Goal: Information Seeking & Learning: Find specific page/section

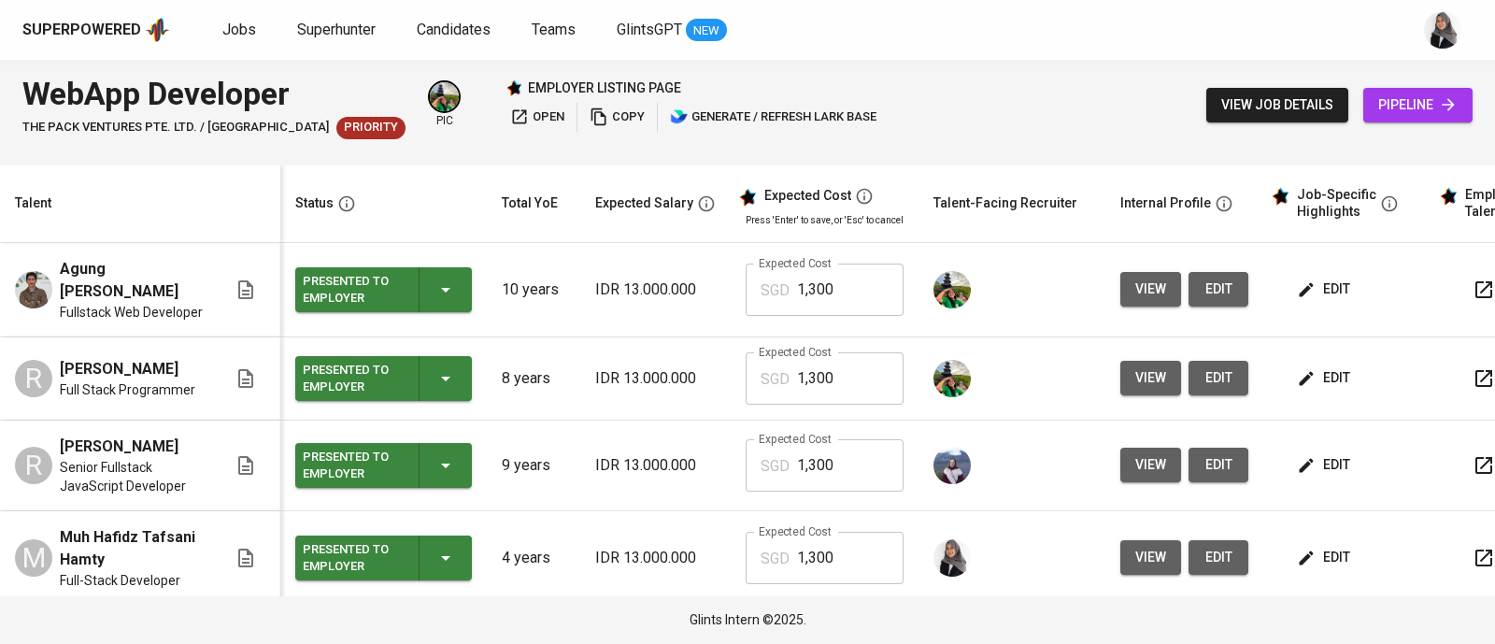
scroll to position [267, 0]
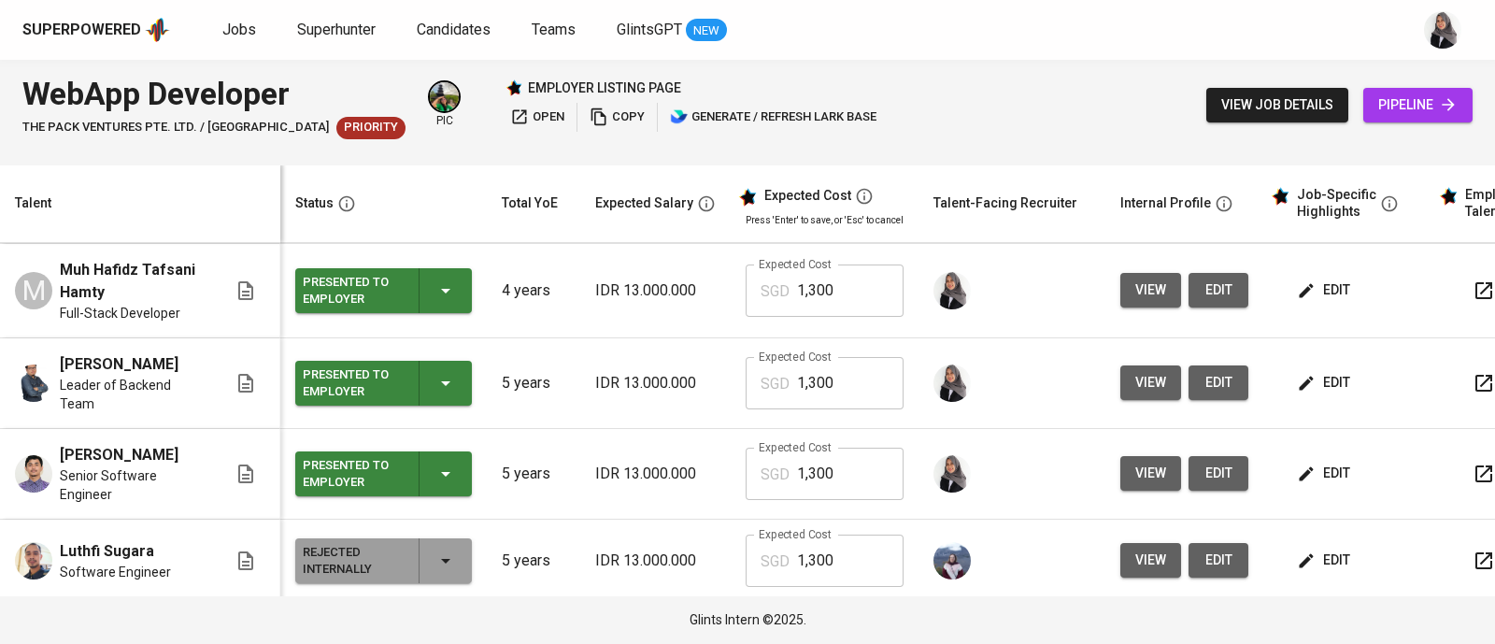
click at [1040, 62] on div "WebApp Developer The Pack Ventures Pte. Ltd. / Impcubate Priority pic employer …" at bounding box center [747, 105] width 1495 height 91
click at [1401, 49] on div "Superpowered Jobs Superhunter Candidates Teams GlintsGPT NEW" at bounding box center [747, 30] width 1495 height 60
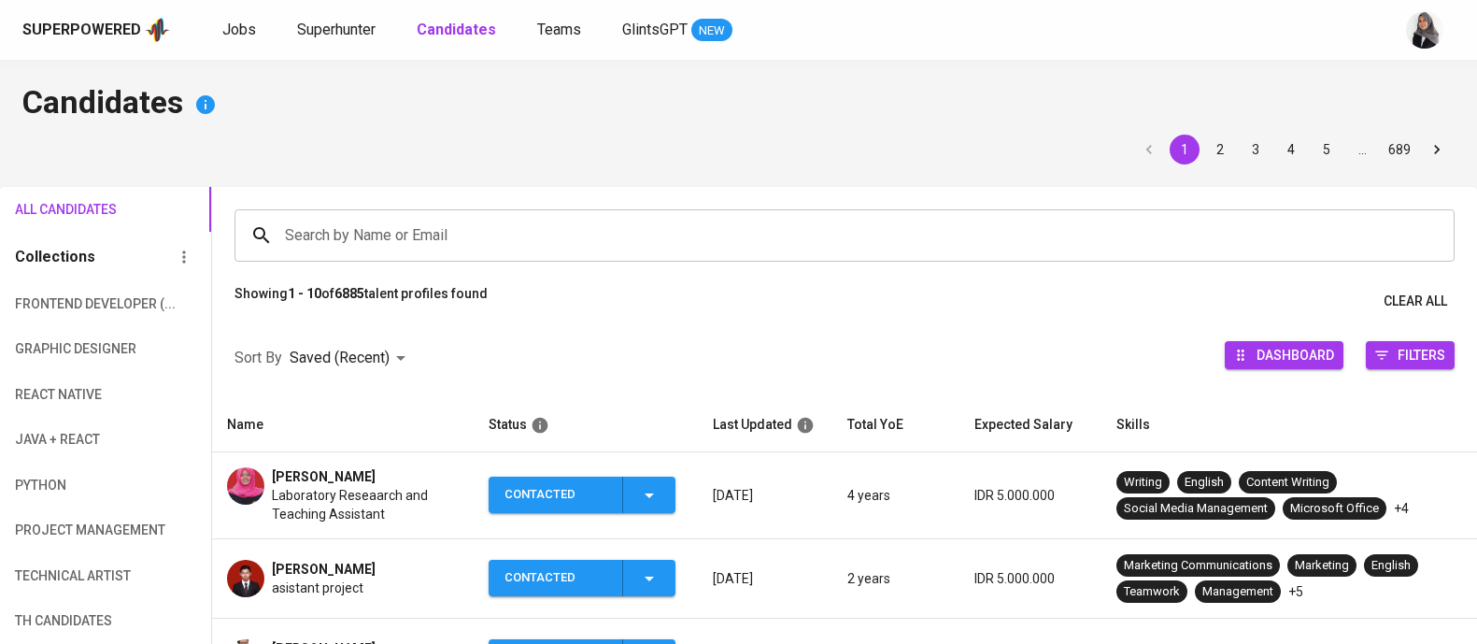
scroll to position [111, 0]
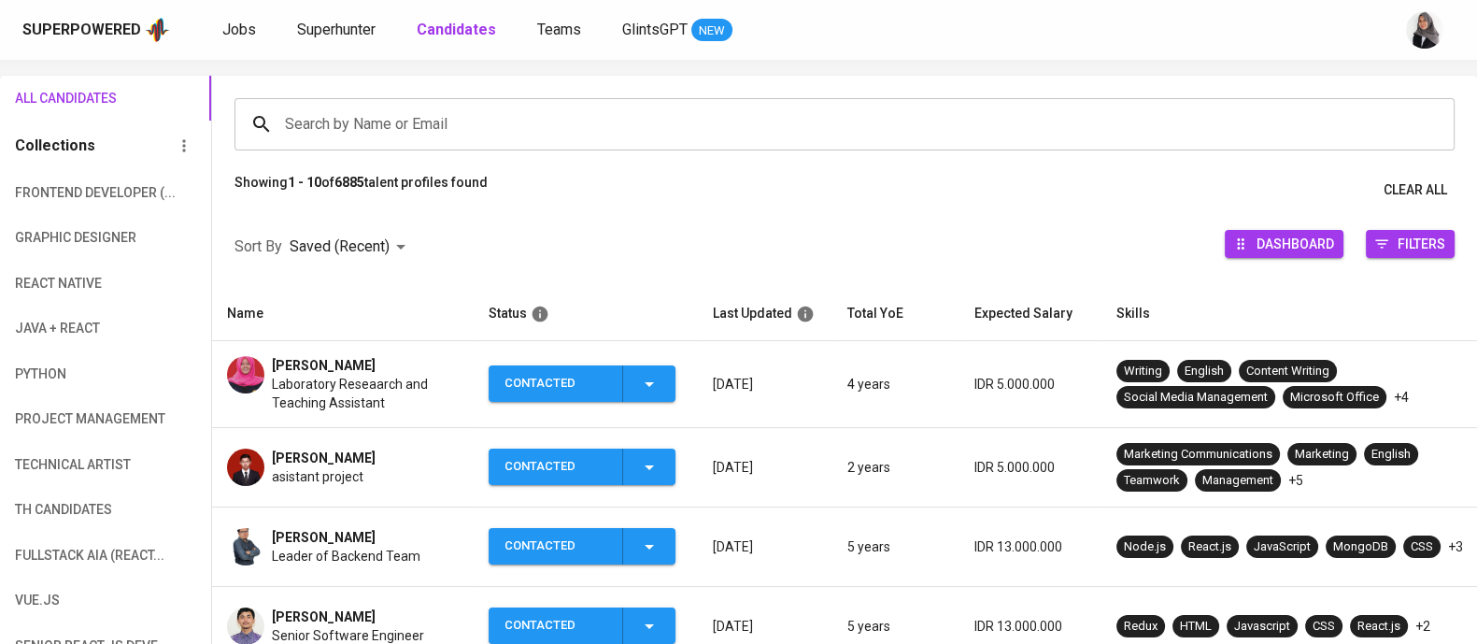
click at [1072, 25] on div "Superpowered Jobs Superhunter Candidates Teams GlintsGPT NEW" at bounding box center [708, 30] width 1372 height 28
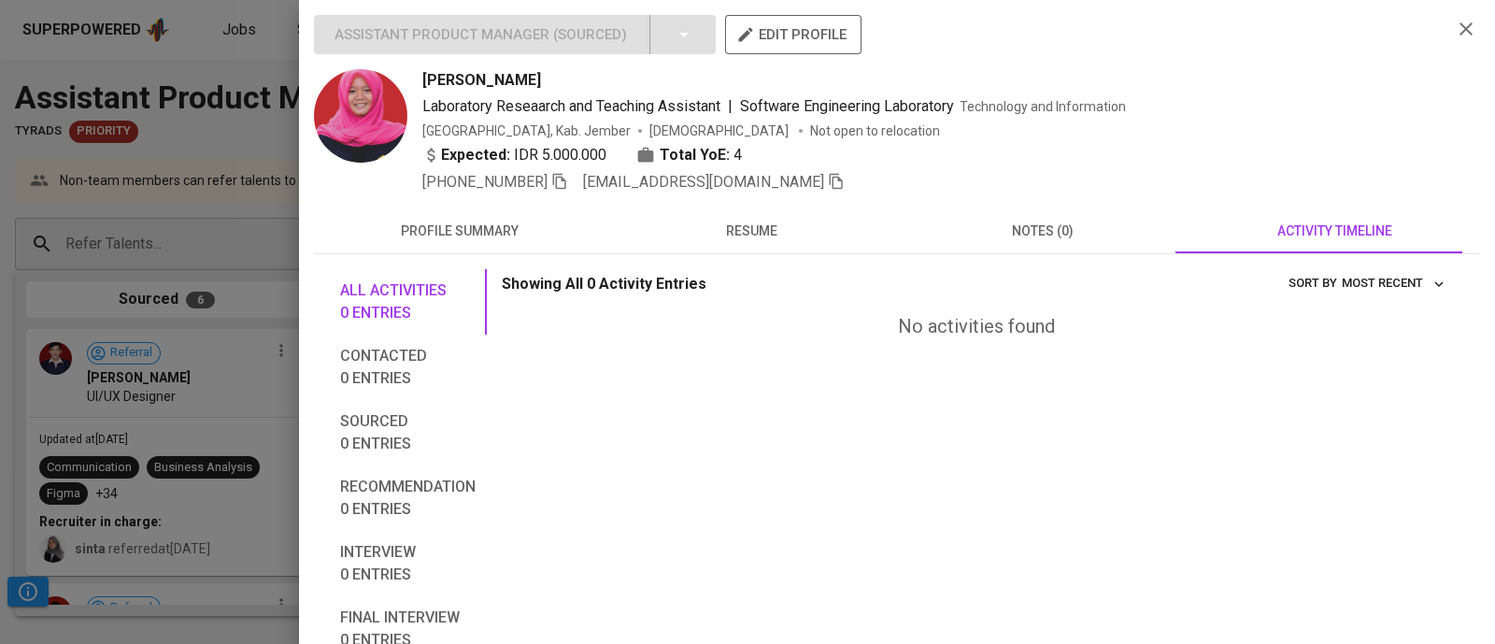
scroll to position [505, 0]
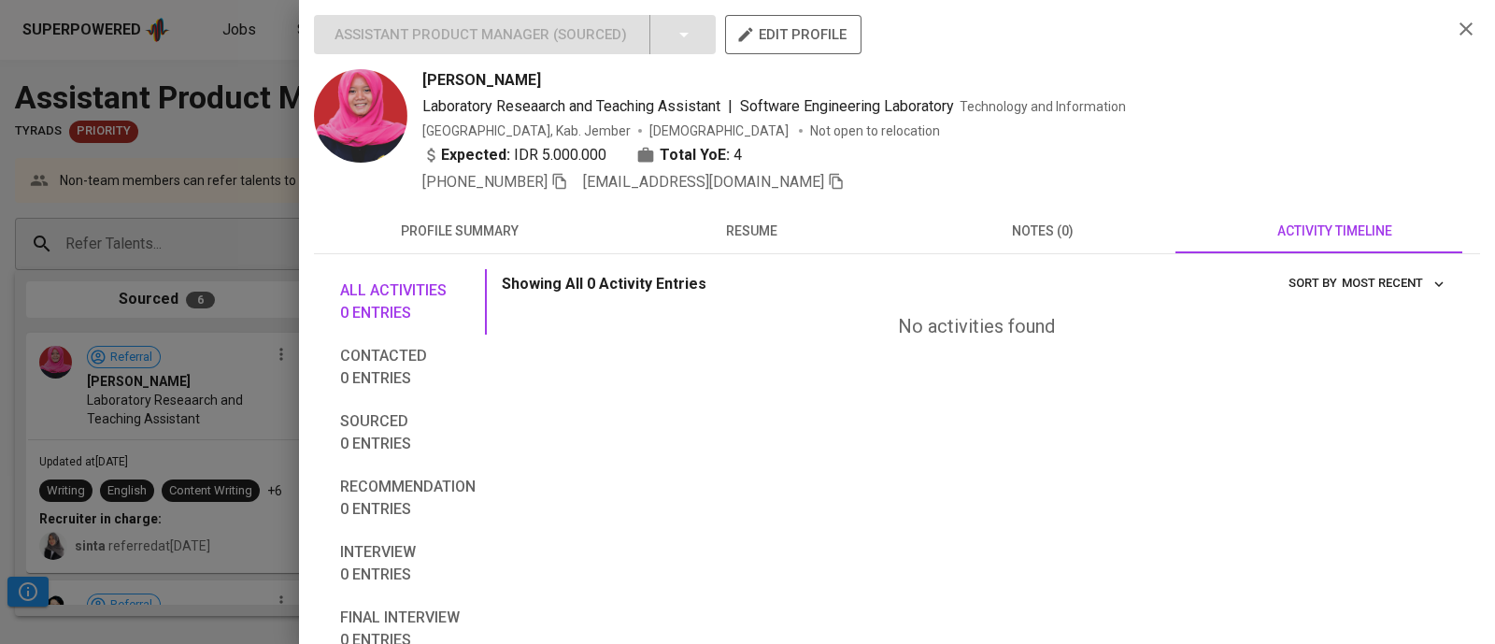
click at [192, 142] on div at bounding box center [747, 322] width 1495 height 644
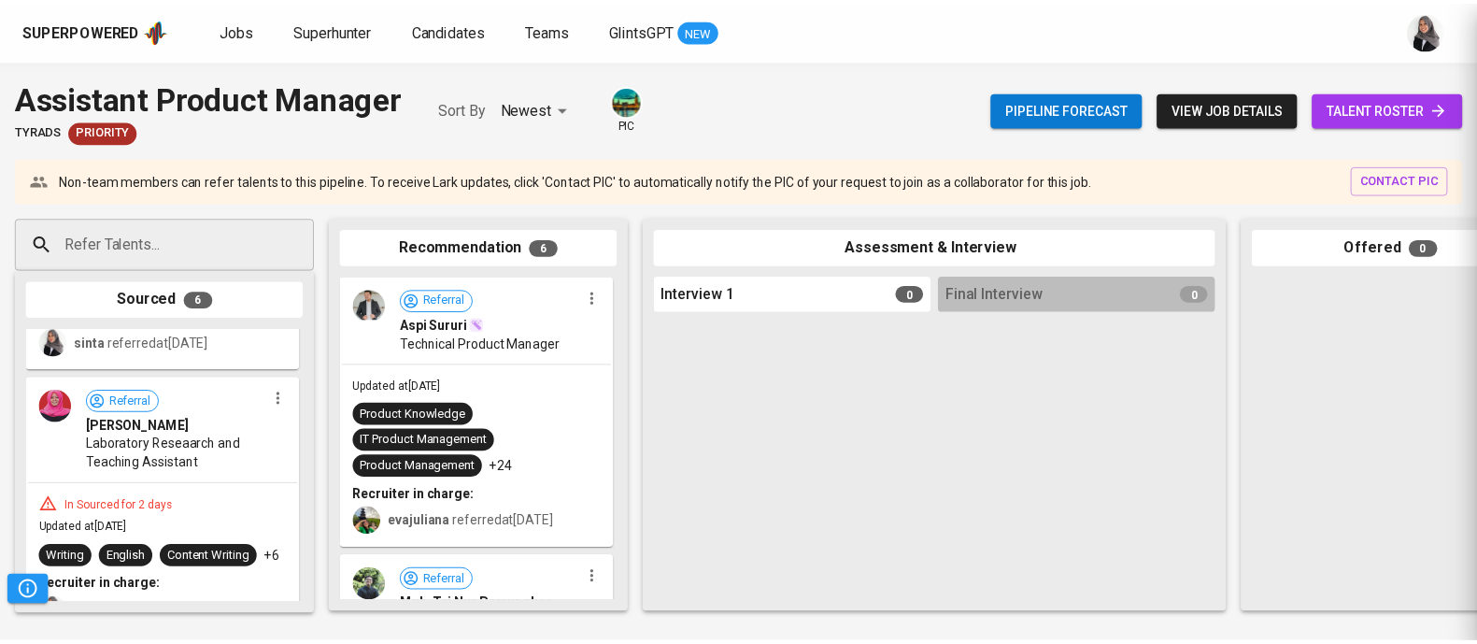
scroll to position [550, 0]
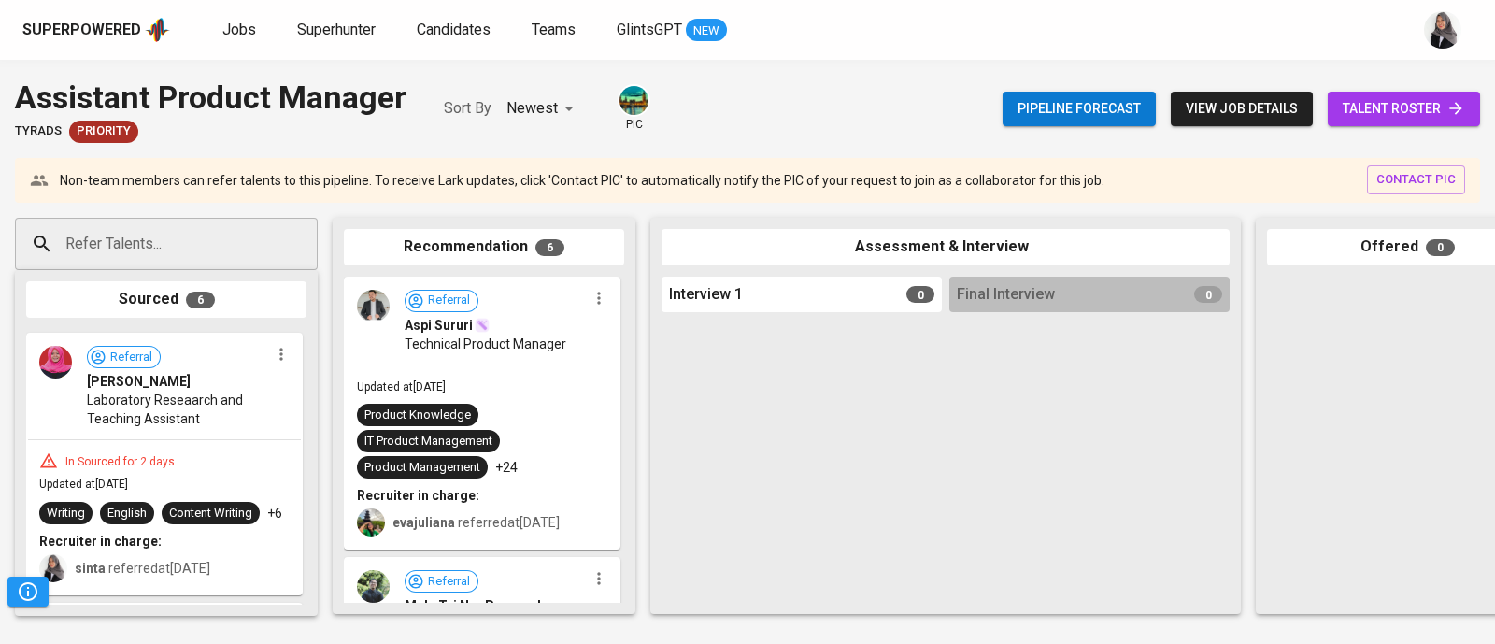
click at [234, 32] on span "Jobs" at bounding box center [239, 30] width 34 height 18
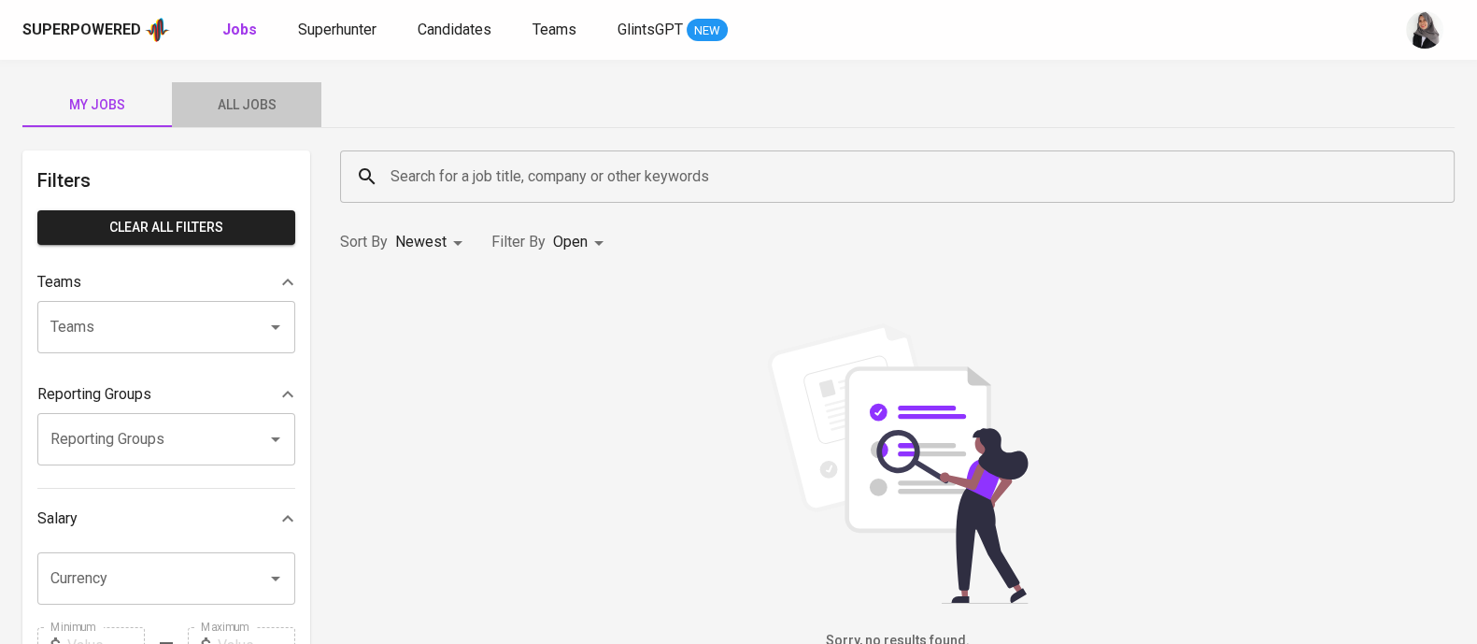
click at [271, 109] on span "All Jobs" at bounding box center [246, 104] width 127 height 23
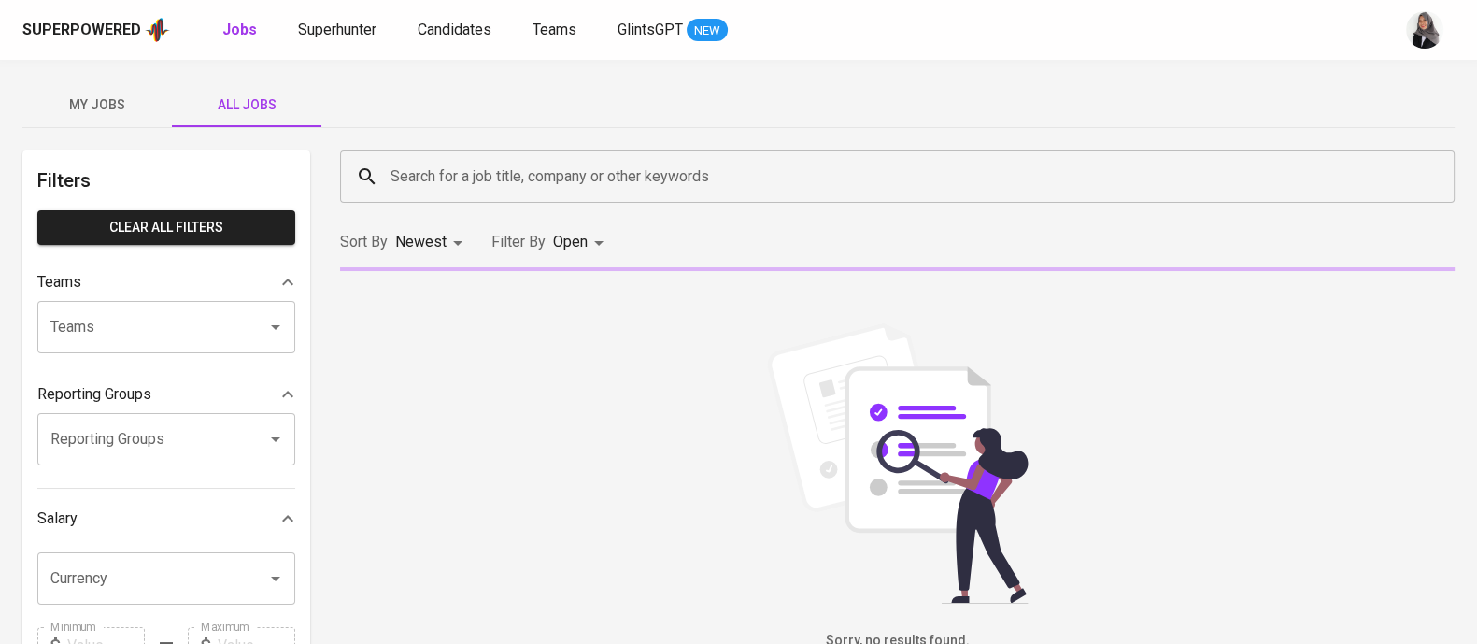
click at [588, 189] on input "Search for a job title, company or other keywords" at bounding box center [902, 177] width 1032 height 36
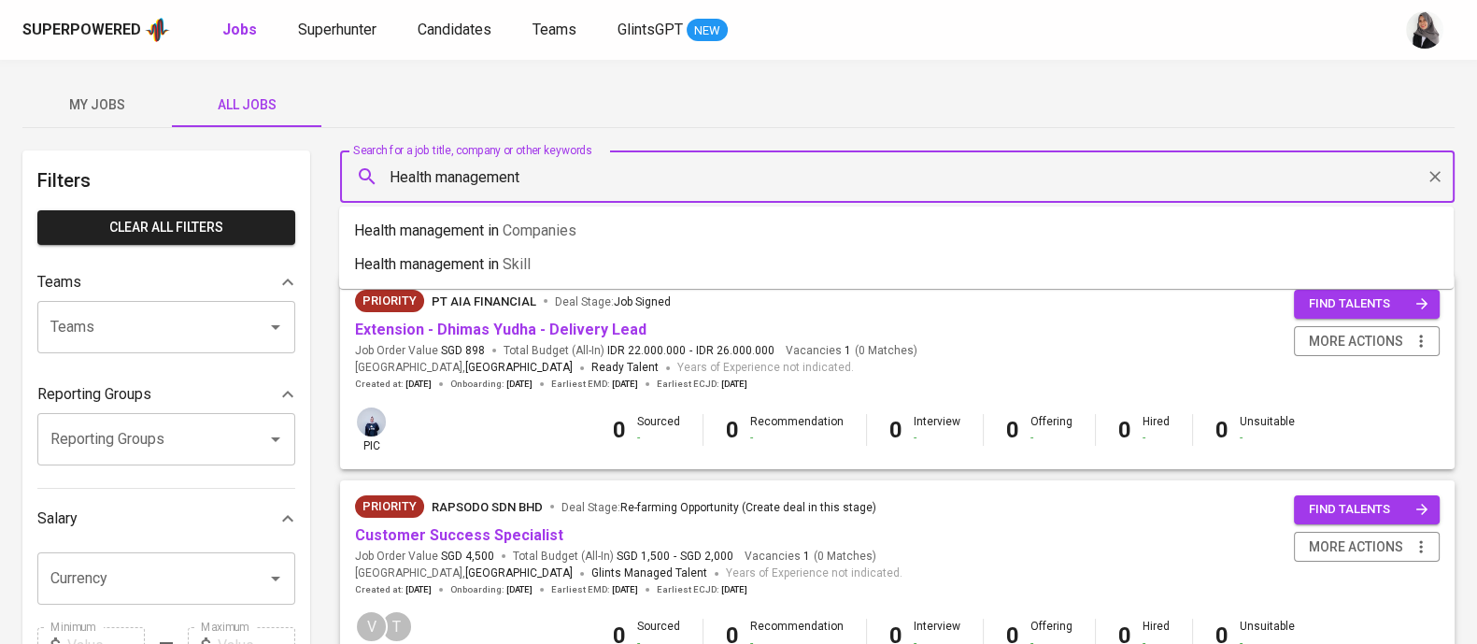
type input "Health management"
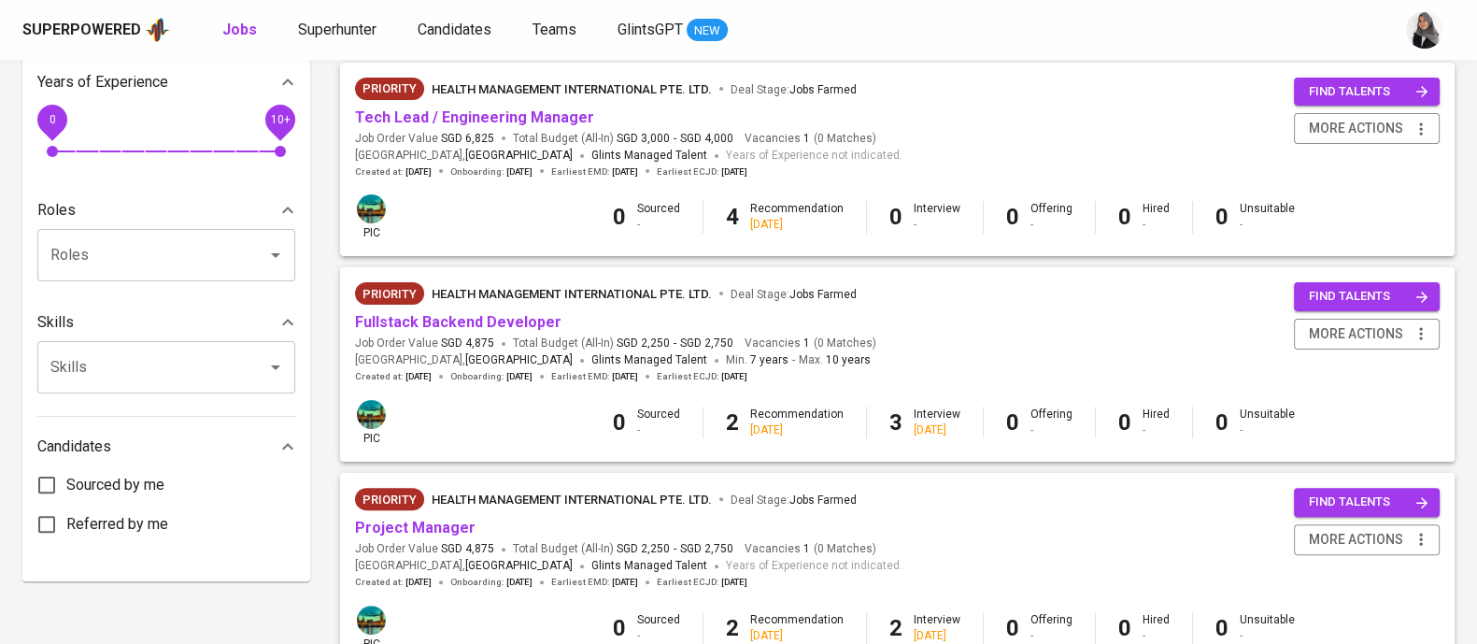
scroll to position [770, 0]
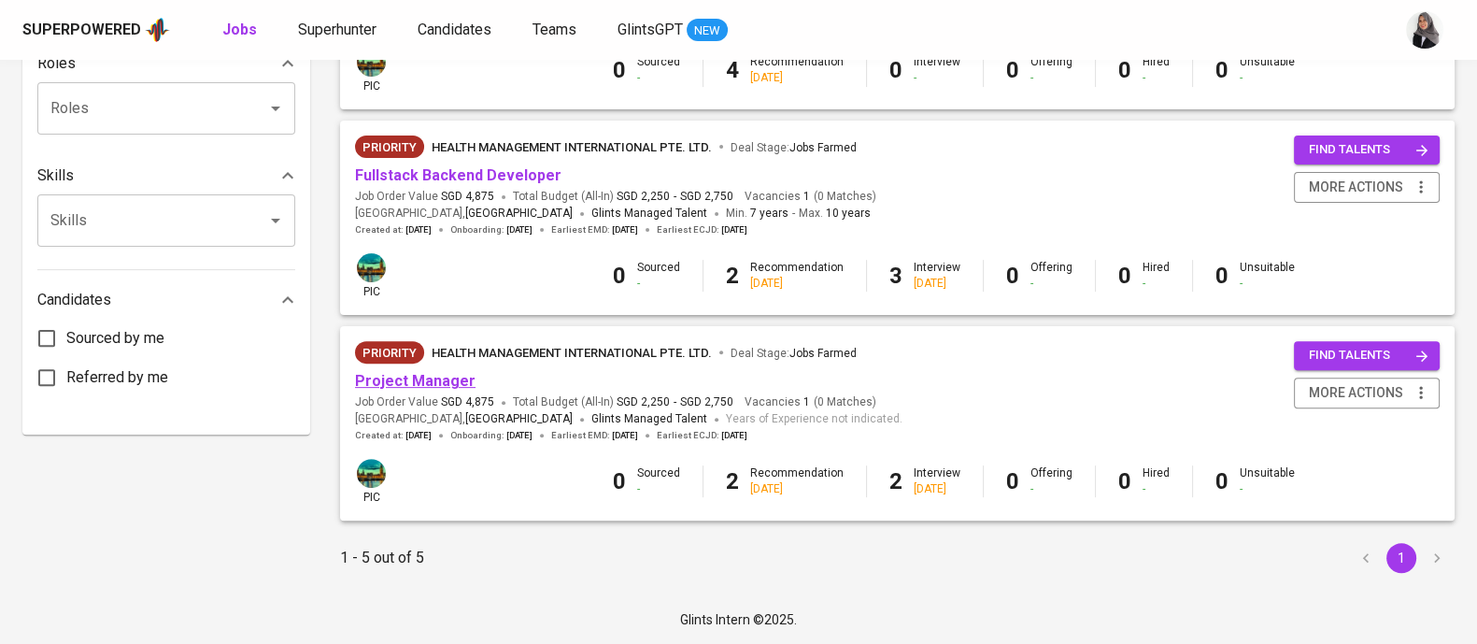
click at [431, 385] on link "Project Manager" at bounding box center [415, 381] width 121 height 18
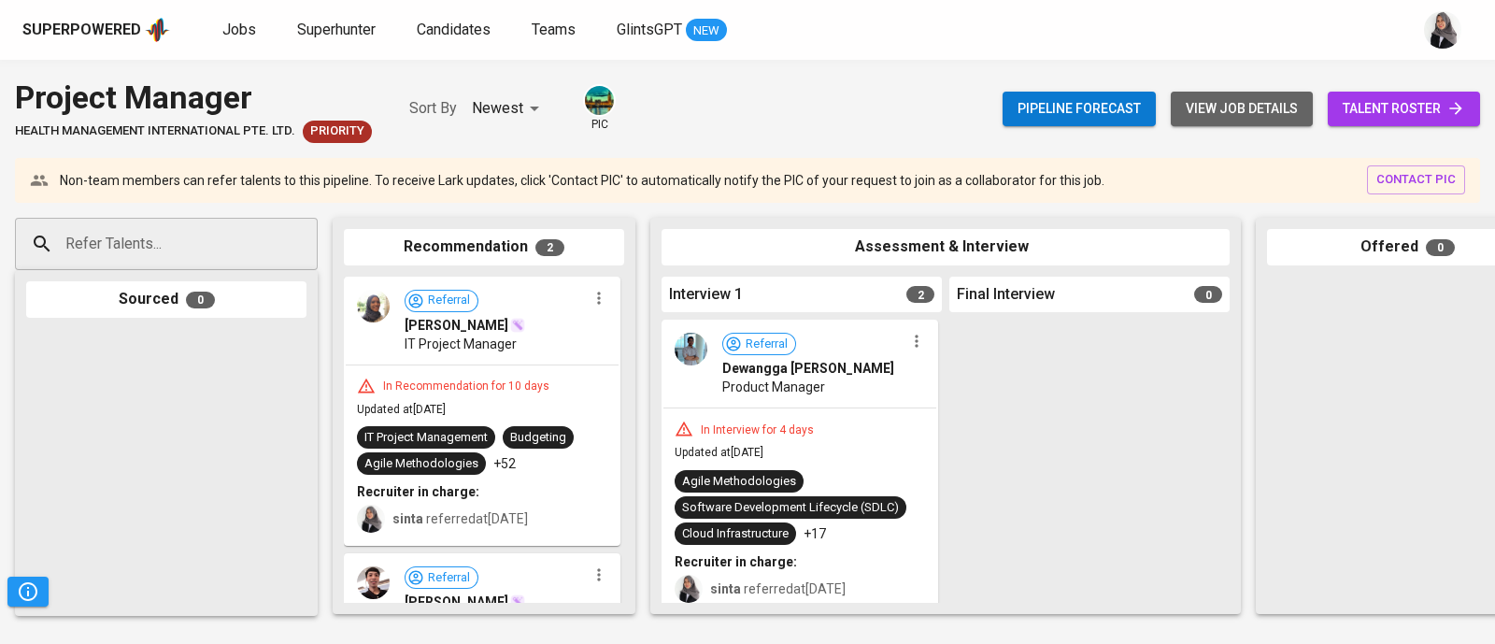
click at [1222, 100] on span "view job details" at bounding box center [1242, 108] width 112 height 23
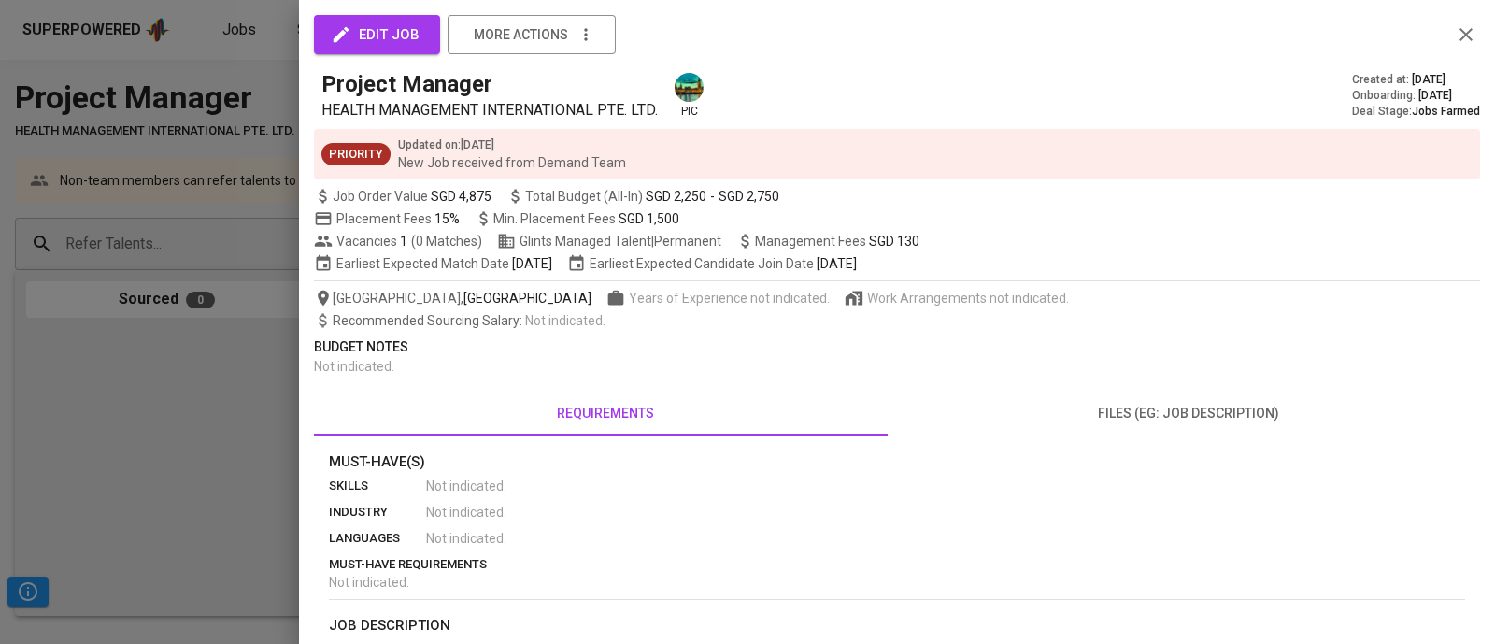
scroll to position [351, 0]
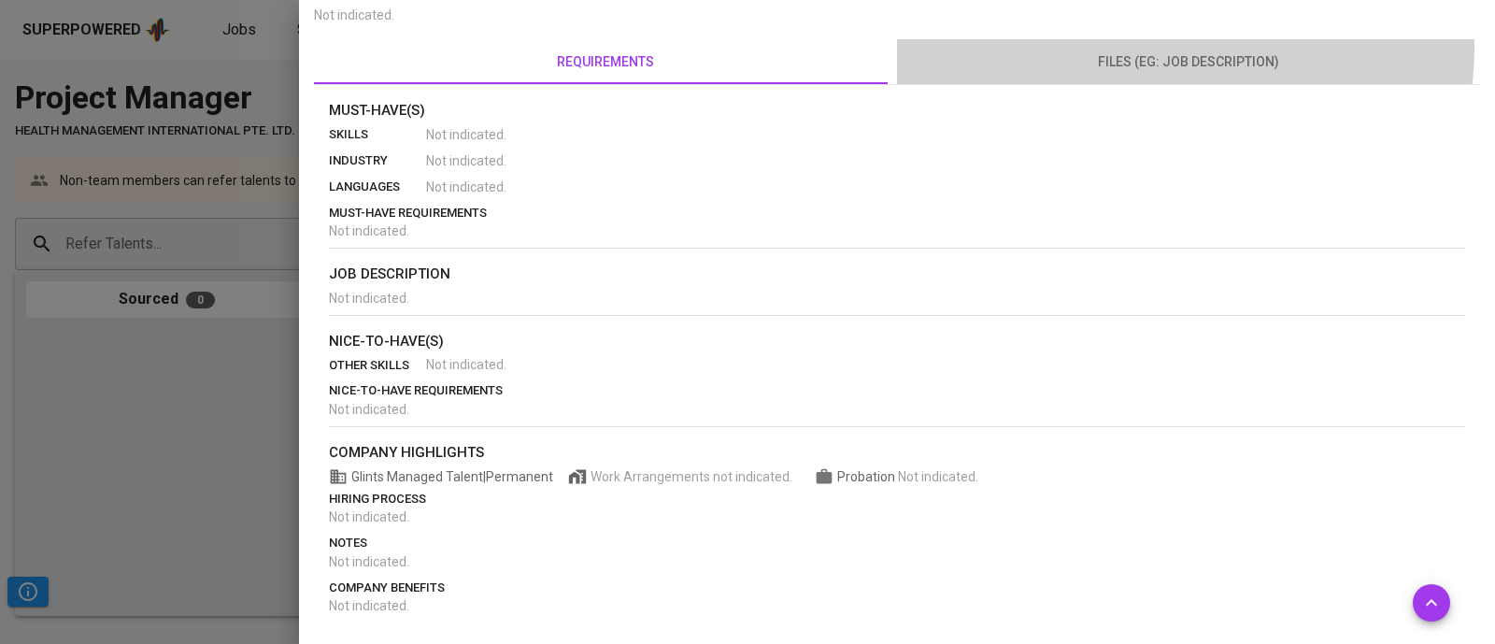
click at [1168, 48] on button "files (eg: job description)" at bounding box center [1188, 61] width 583 height 45
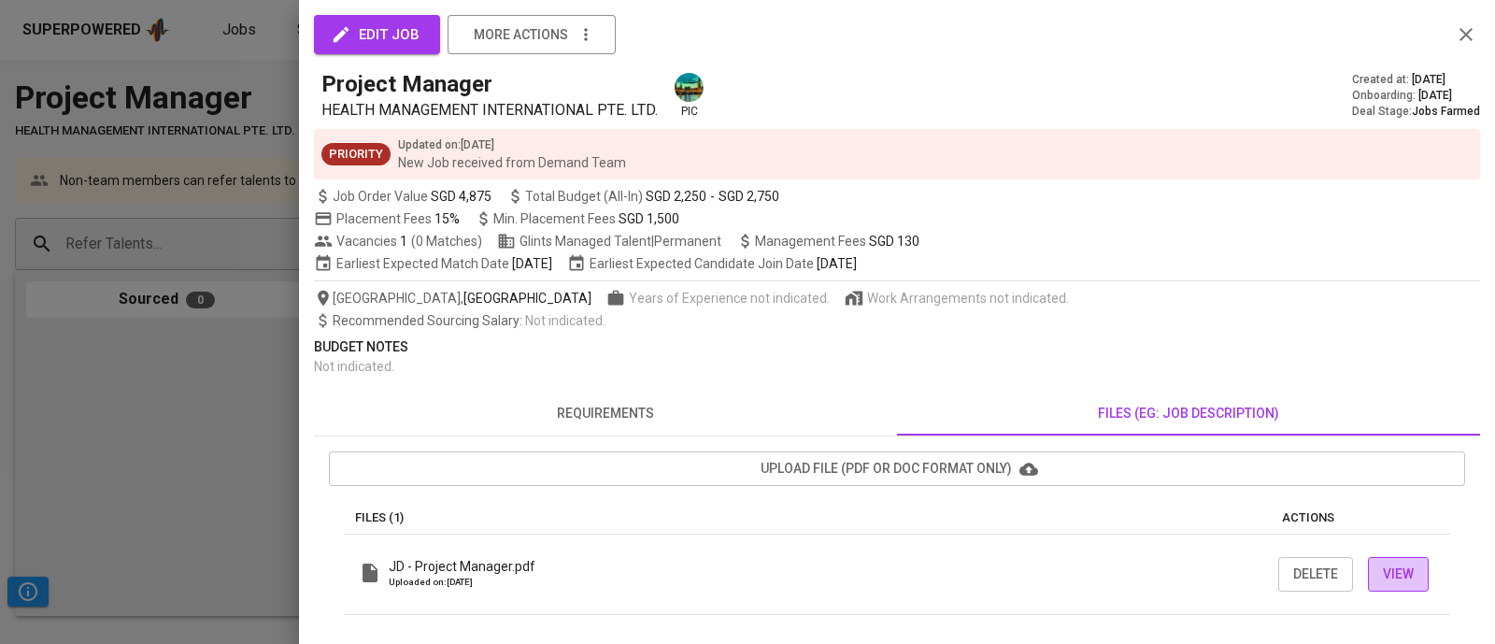
click at [1386, 562] on span "View" at bounding box center [1398, 573] width 31 height 23
click at [1130, 309] on div "edit job more actions Project Manager HEALTH MANAGEMENT INTERNATIONAL PTE. LTD.…" at bounding box center [897, 322] width 1166 height 600
click at [29, 454] on div at bounding box center [747, 322] width 1495 height 644
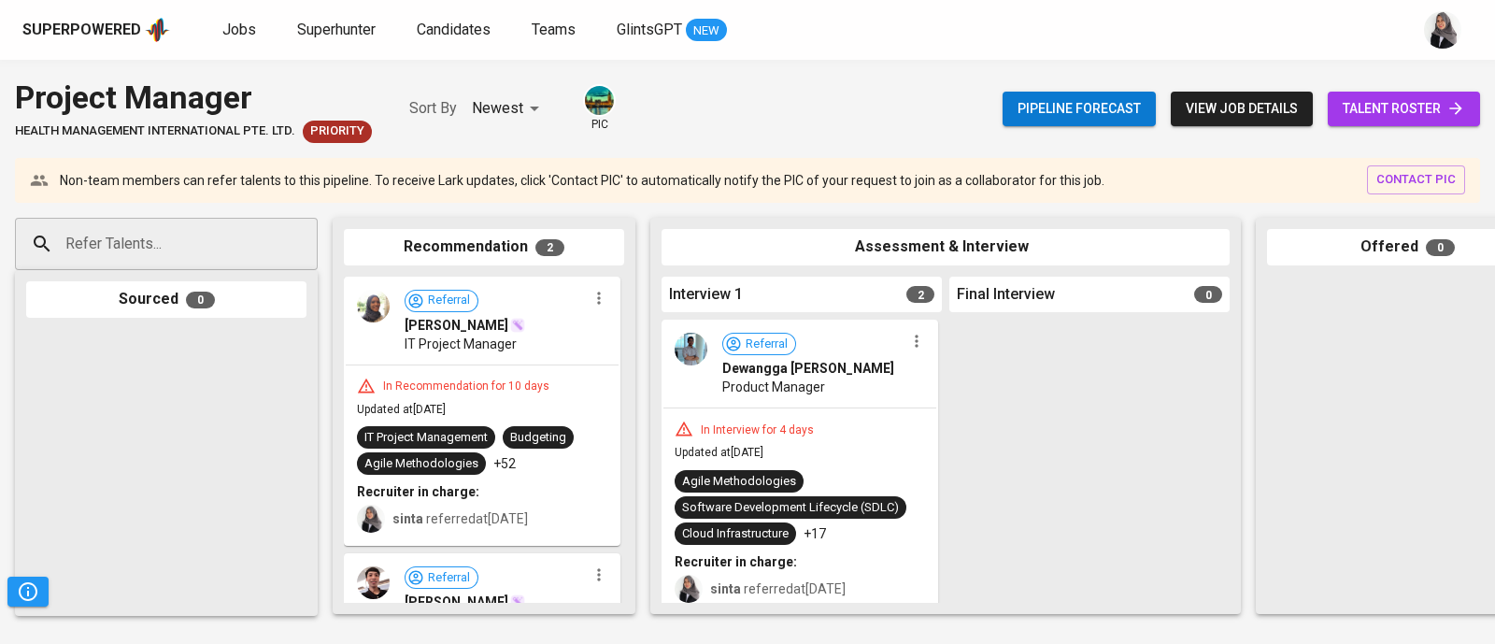
click at [1099, 39] on div "Superpowered Jobs Superhunter Candidates Teams GlintsGPT NEW" at bounding box center [717, 30] width 1390 height 28
click at [973, 50] on div "Superpowered Jobs Superhunter Candidates Teams GlintsGPT NEW" at bounding box center [747, 30] width 1495 height 60
click at [973, 25] on div "Superpowered Jobs Superhunter Candidates Teams GlintsGPT NEW" at bounding box center [717, 30] width 1390 height 28
click at [1057, 51] on div "Superpowered Jobs Superhunter Candidates Teams GlintsGPT NEW" at bounding box center [747, 30] width 1495 height 60
click at [984, 33] on div "Superpowered Jobs Superhunter Candidates Teams GlintsGPT NEW" at bounding box center [717, 30] width 1390 height 28
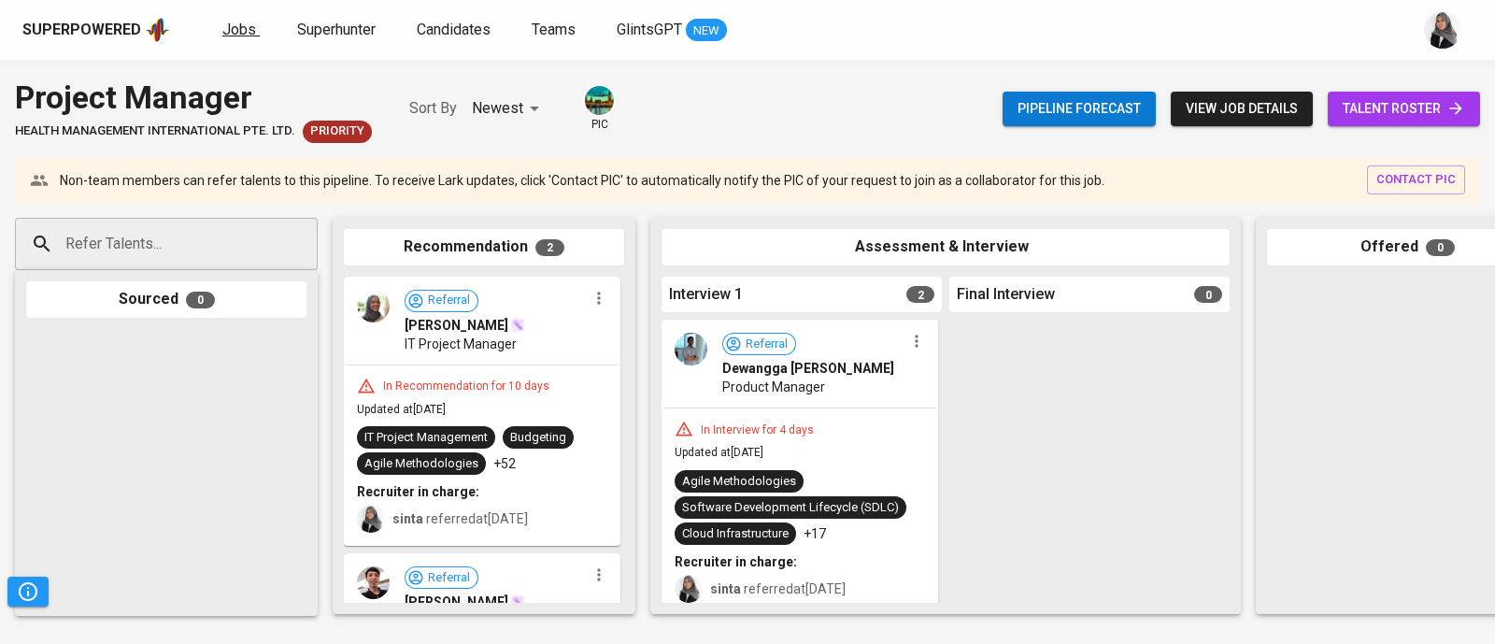
click at [235, 21] on span "Jobs" at bounding box center [239, 30] width 34 height 18
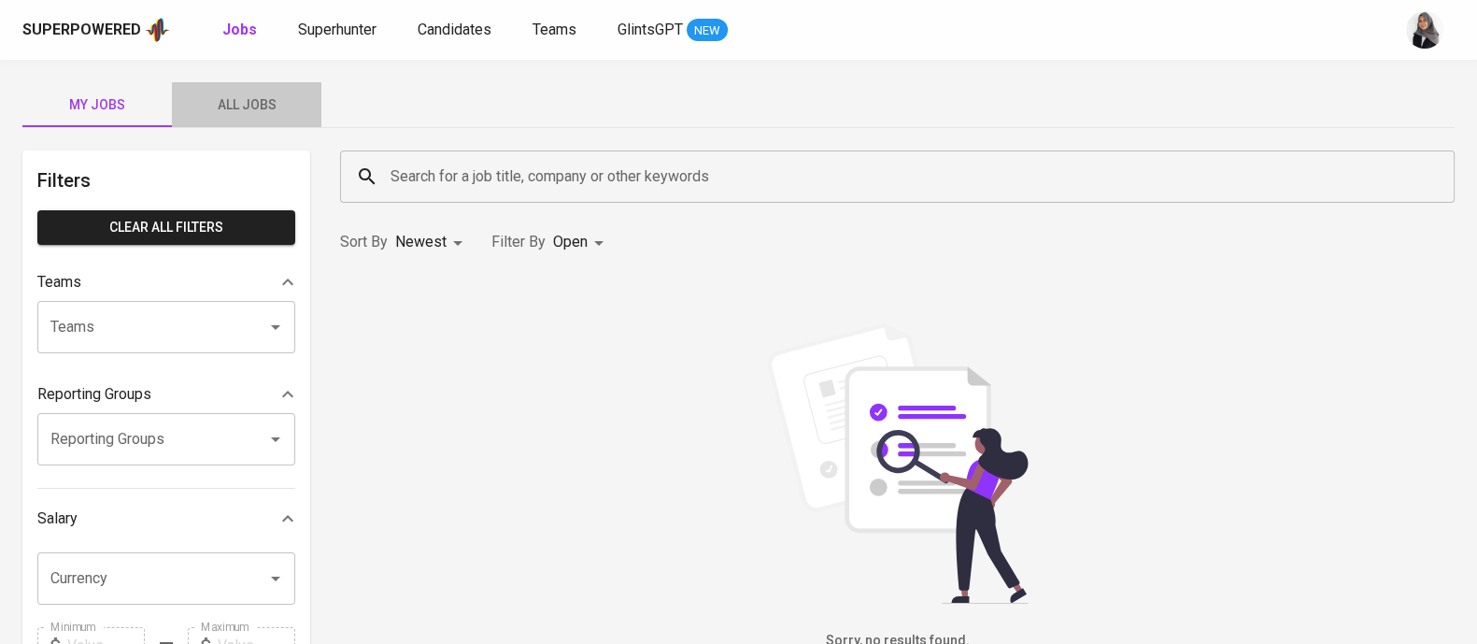
click at [260, 102] on span "All Jobs" at bounding box center [246, 104] width 127 height 23
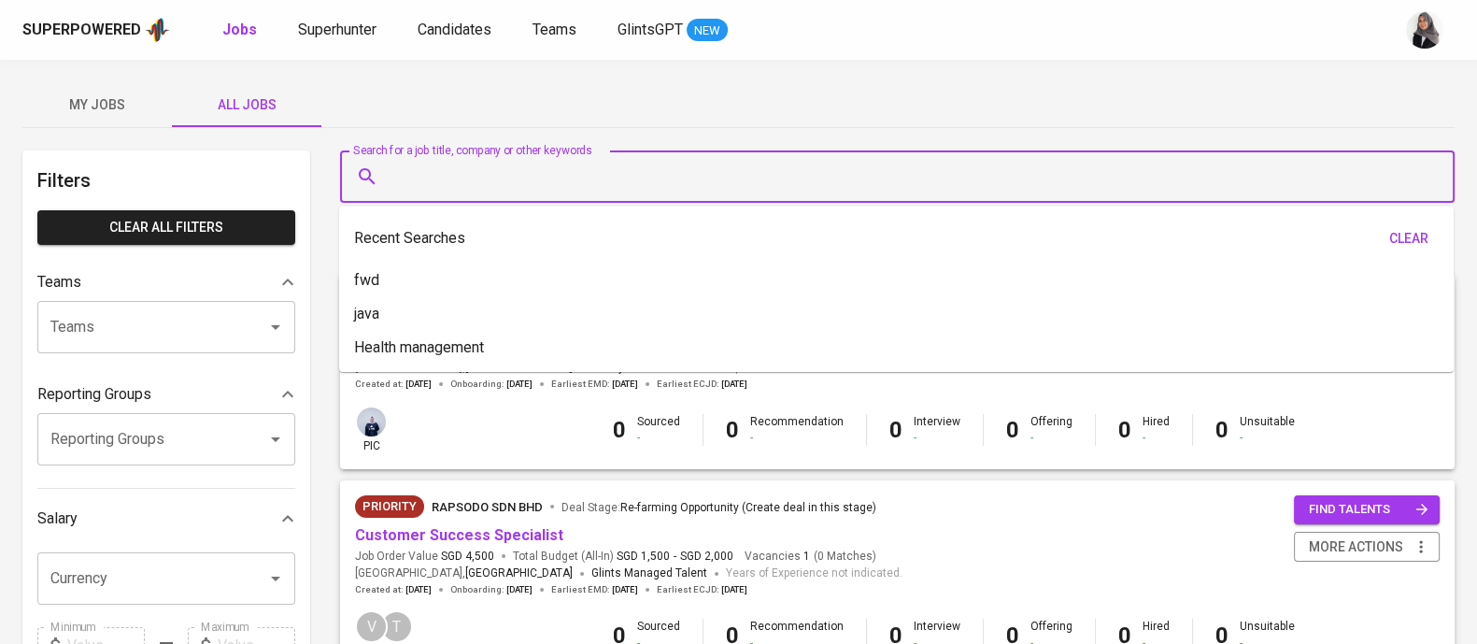
click at [507, 172] on input "Search for a job title, company or other keywords" at bounding box center [902, 177] width 1032 height 36
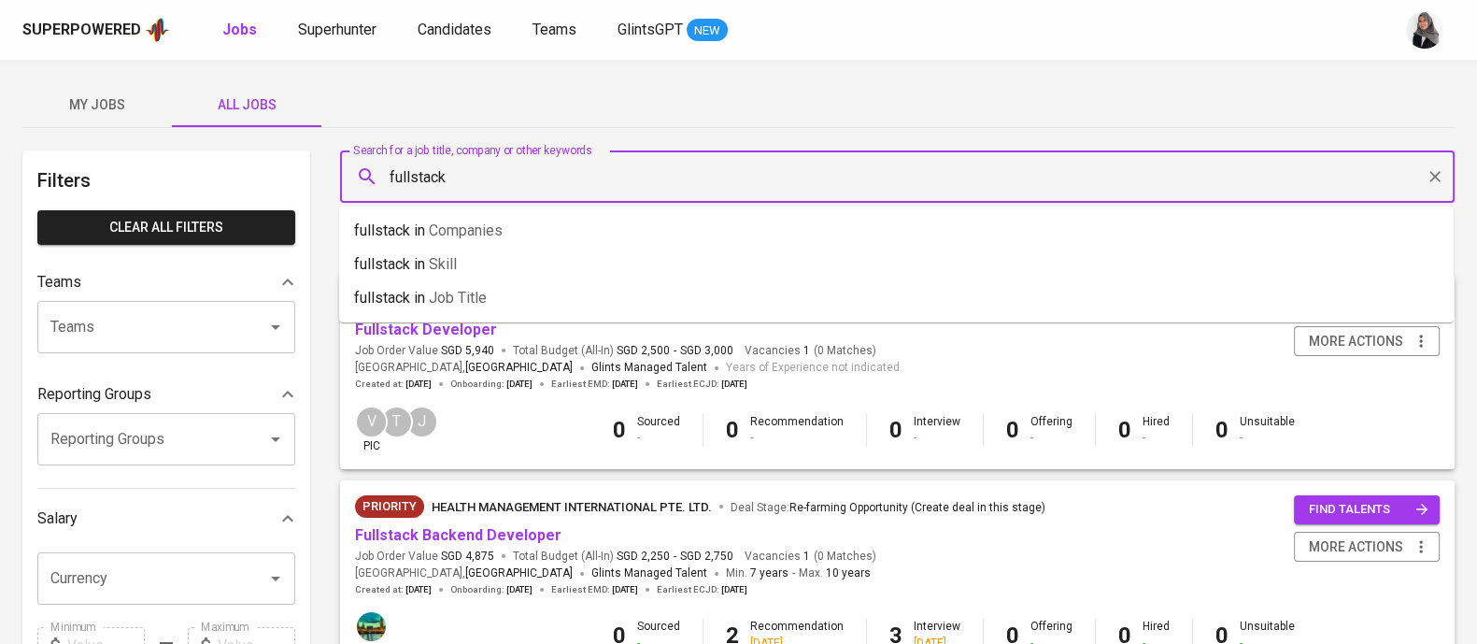
click at [484, 162] on input "fullstack" at bounding box center [902, 177] width 1032 height 36
type input "health management"
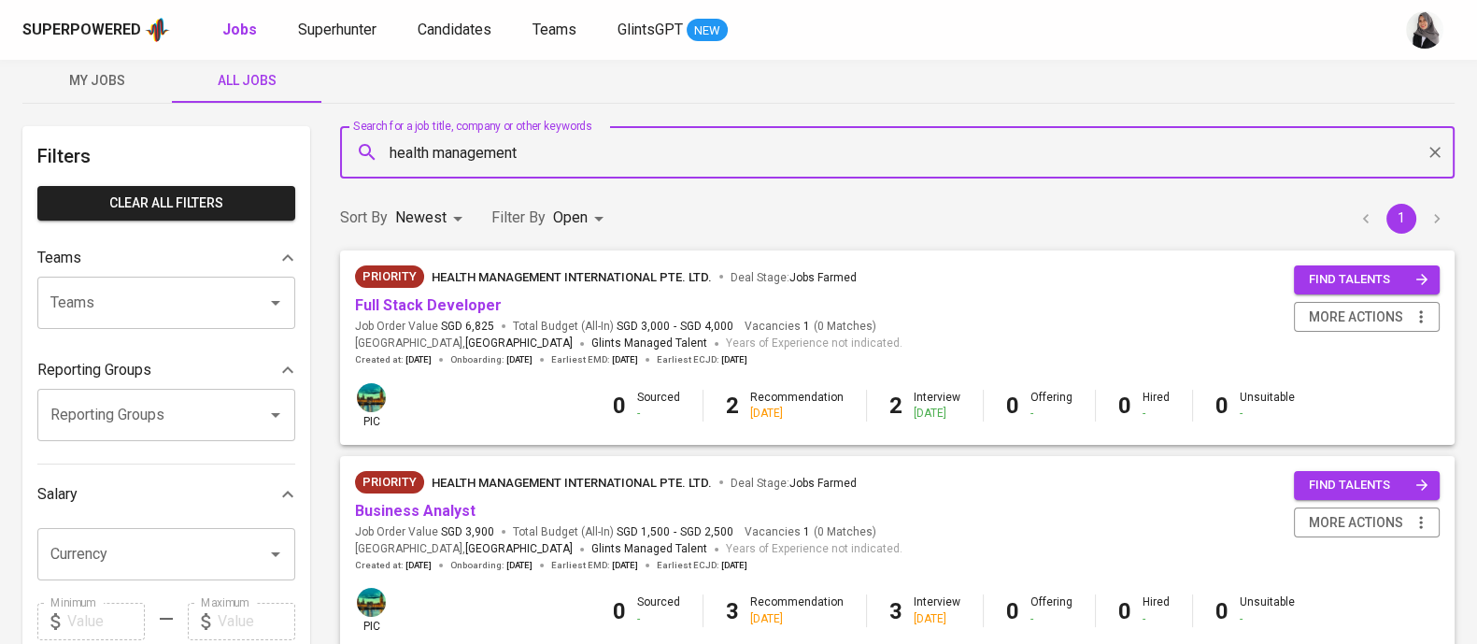
scroll to position [9, 0]
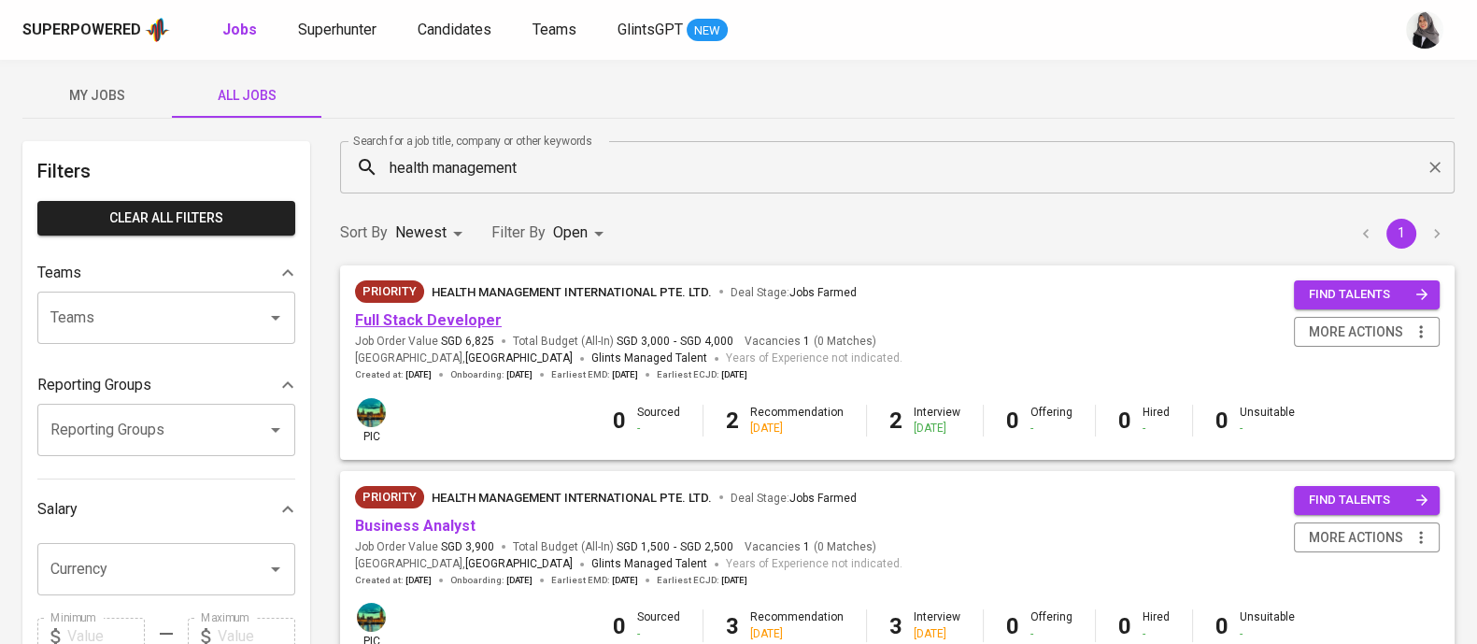
click at [446, 325] on link "Full Stack Developer" at bounding box center [428, 320] width 147 height 18
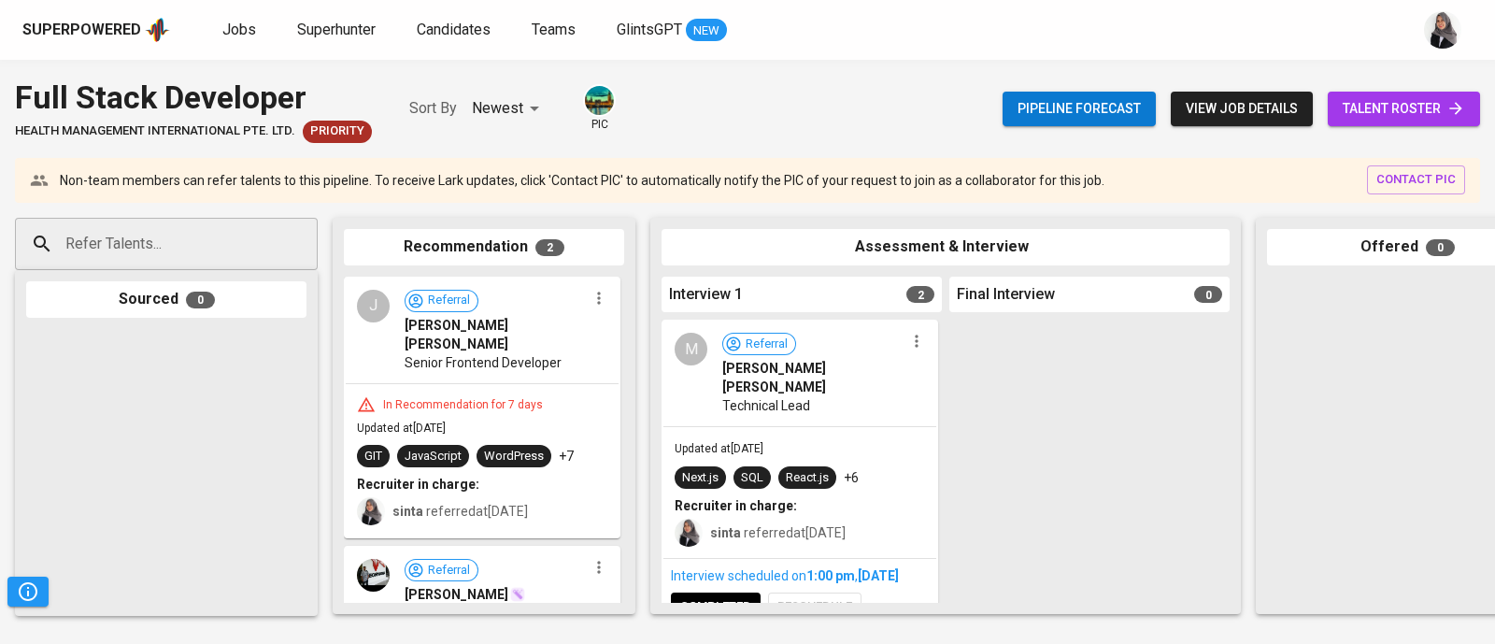
click at [1005, 58] on div "Superpowered Jobs Superhunter Candidates Teams GlintsGPT NEW" at bounding box center [747, 30] width 1495 height 60
click at [980, 44] on div "Superpowered Jobs Superhunter Candidates Teams GlintsGPT NEW" at bounding box center [747, 30] width 1495 height 60
click at [1004, 59] on div "Superpowered Jobs Superhunter Candidates Teams GlintsGPT NEW" at bounding box center [747, 30] width 1495 height 60
click at [993, 85] on div "Full Stack Developer HEALTH MANAGEMENT INTERNATIONAL PTE. LTD. Priority Sort By…" at bounding box center [747, 109] width 1495 height 68
click at [1067, 39] on div "Superpowered Jobs Superhunter Candidates Teams GlintsGPT NEW" at bounding box center [717, 30] width 1390 height 28
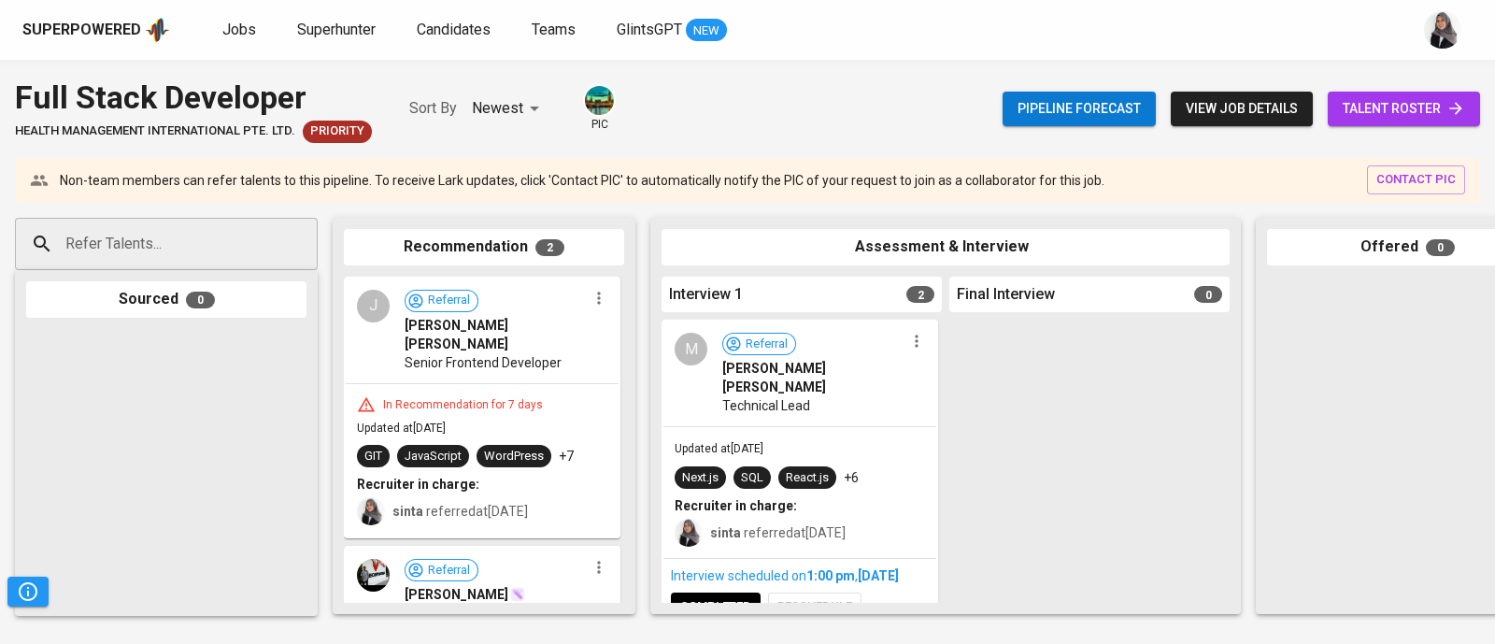
click at [1429, 444] on div at bounding box center [1407, 440] width 280 height 327
click at [1021, 20] on div "Superpowered Jobs Superhunter Candidates Teams GlintsGPT NEW" at bounding box center [717, 30] width 1390 height 28
click at [1016, 45] on div "Superpowered Jobs Superhunter Candidates Teams GlintsGPT NEW" at bounding box center [747, 30] width 1495 height 60
click at [985, 22] on div "Superpowered Jobs Superhunter Candidates Teams GlintsGPT NEW" at bounding box center [717, 30] width 1390 height 28
click at [1486, 401] on div at bounding box center [1407, 440] width 280 height 327
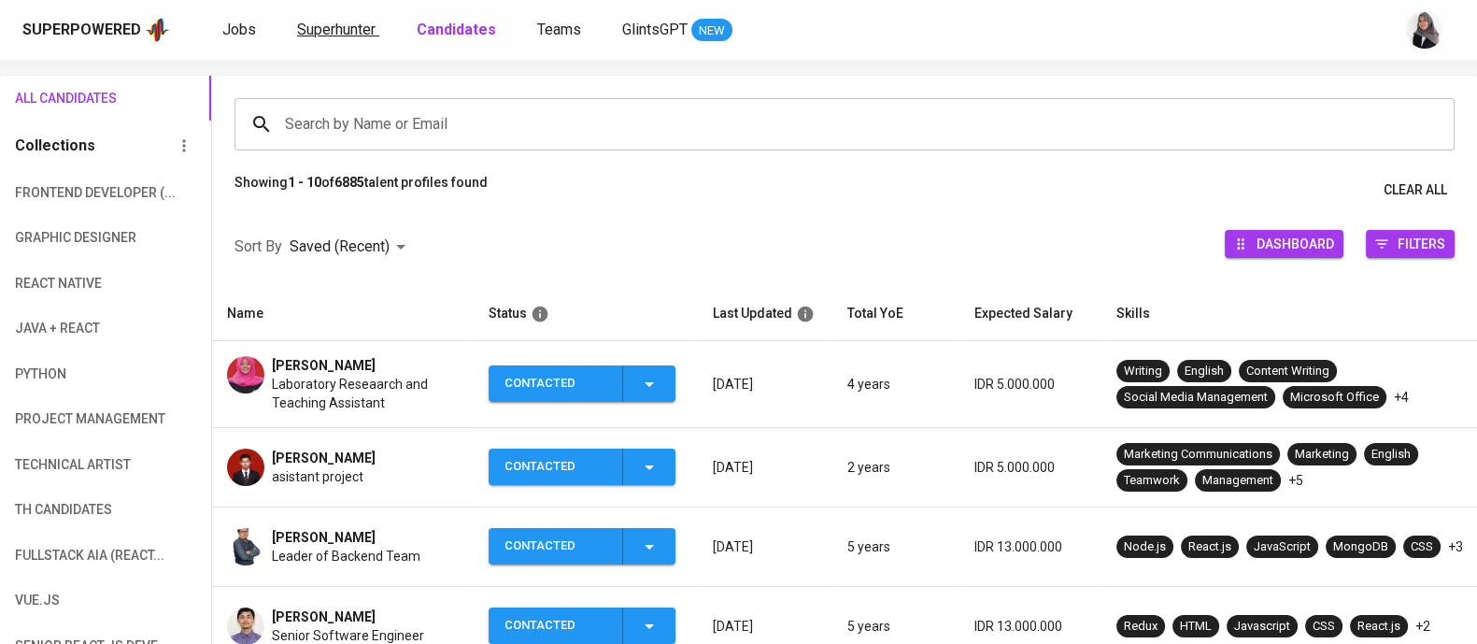
scroll to position [111, 0]
click at [315, 24] on span "Superhunter" at bounding box center [336, 30] width 78 height 18
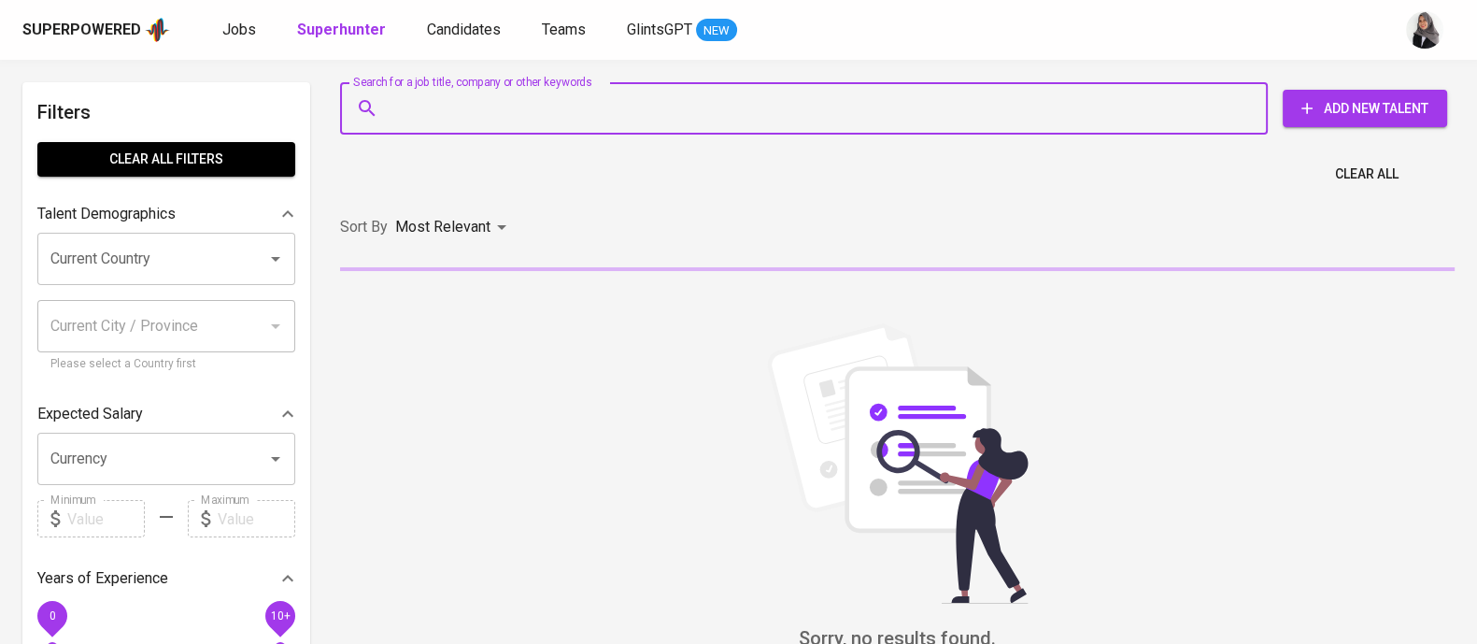
click at [506, 95] on input "Search for a job title, company or other keywords" at bounding box center [809, 109] width 846 height 36
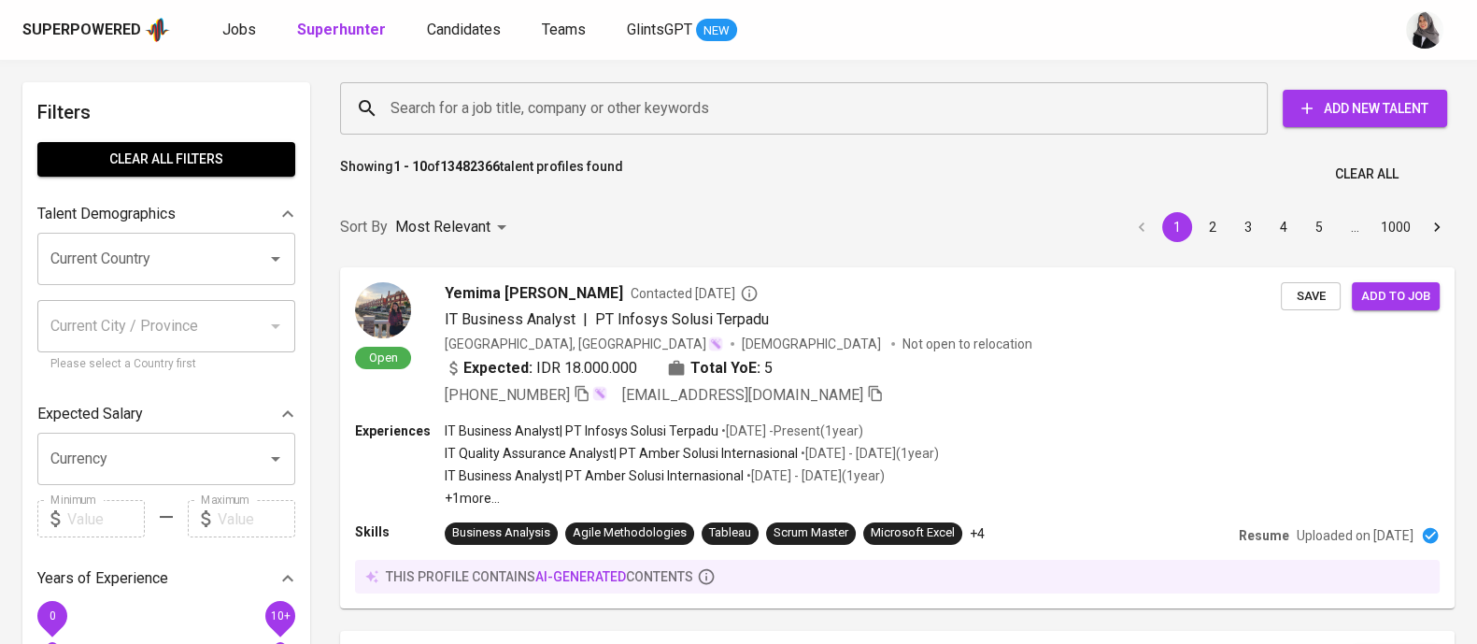
click at [1010, 202] on div "Sort By Most Relevant MOST_RELEVANT 1 2 3 4 5 … 1000" at bounding box center [897, 227] width 1137 height 57
click at [242, 39] on link "Jobs" at bounding box center [240, 30] width 37 height 23
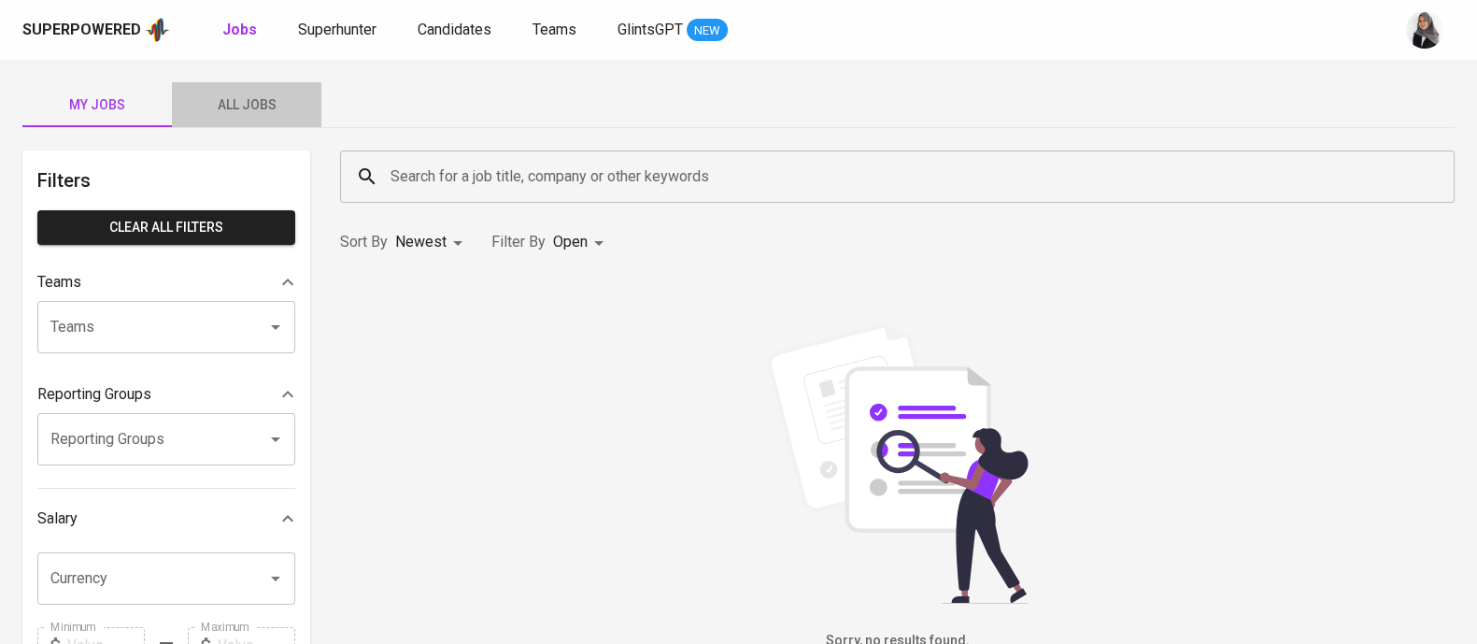
click at [242, 105] on span "All Jobs" at bounding box center [246, 104] width 127 height 23
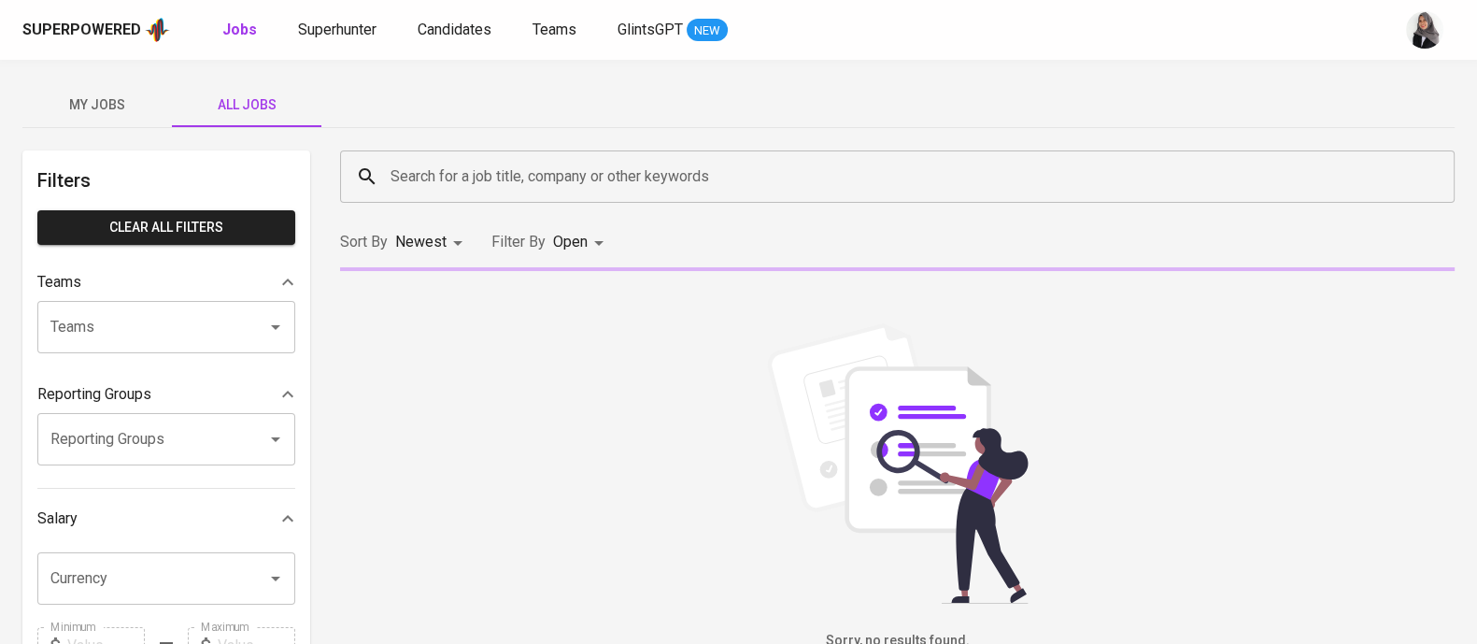
click at [537, 169] on input "Search for a job title, company or other keywords" at bounding box center [902, 177] width 1032 height 36
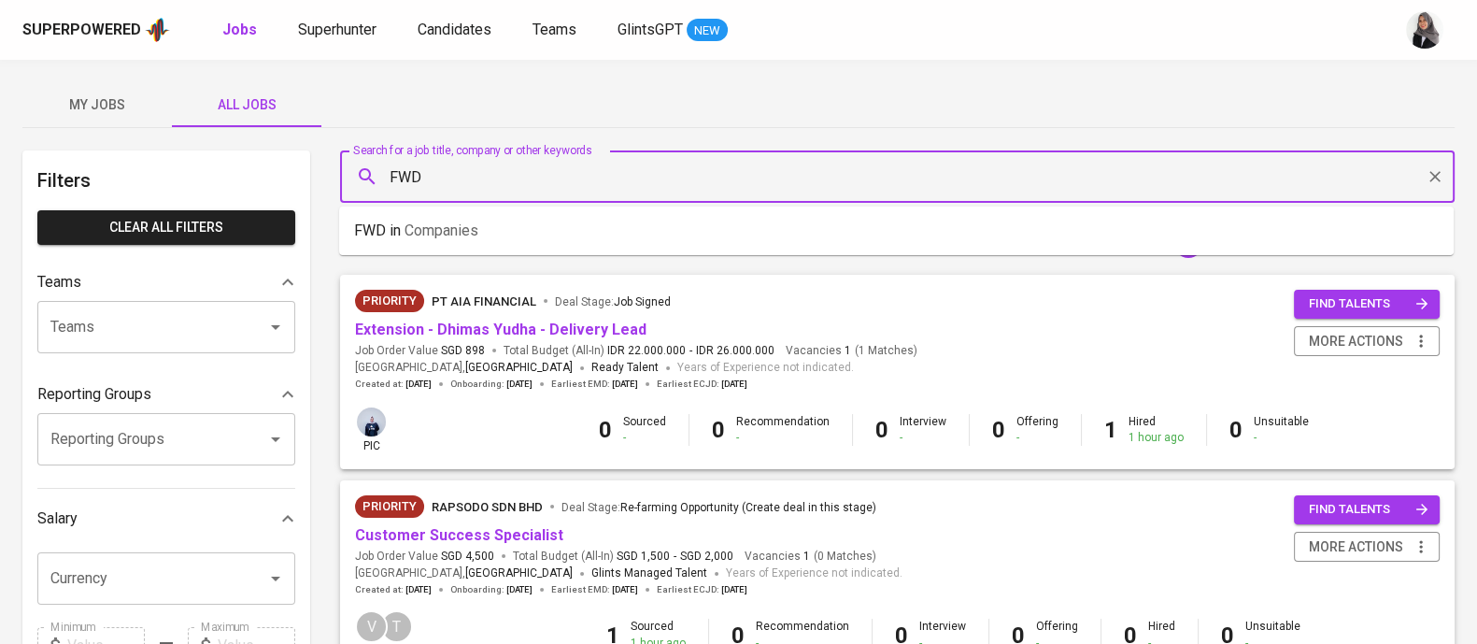
type input "FWD"
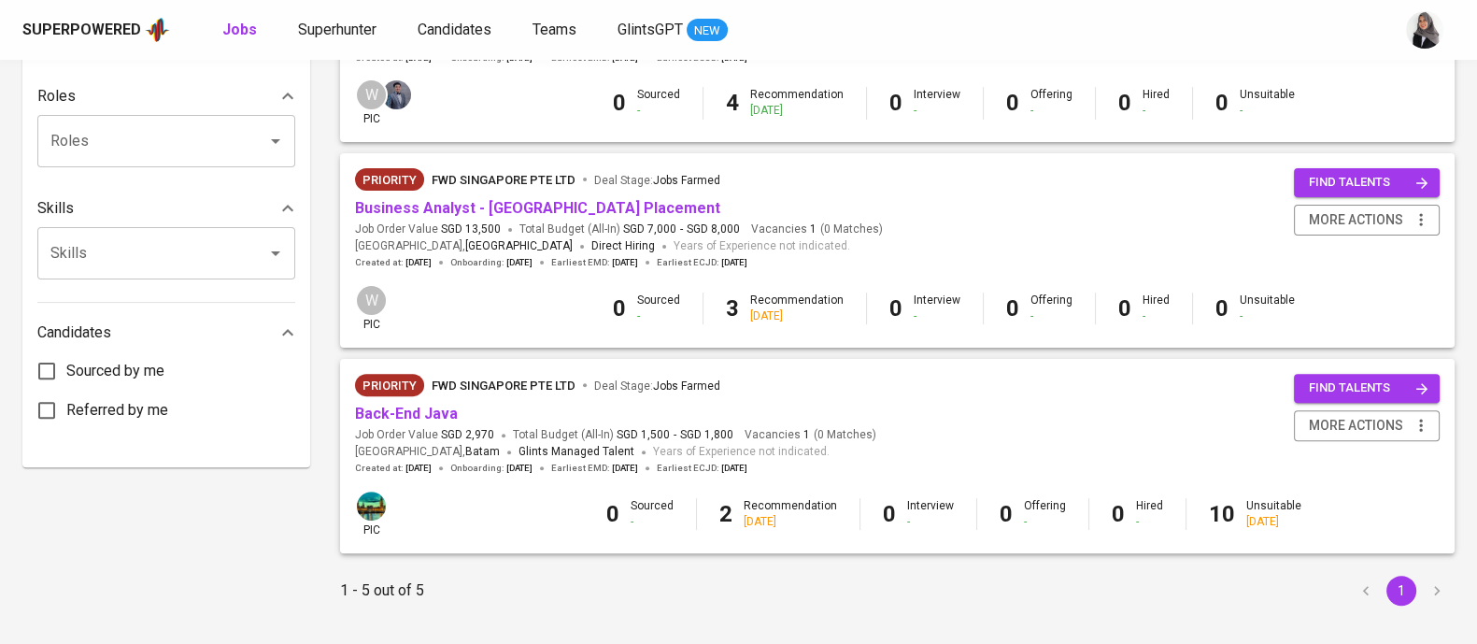
scroll to position [747, 0]
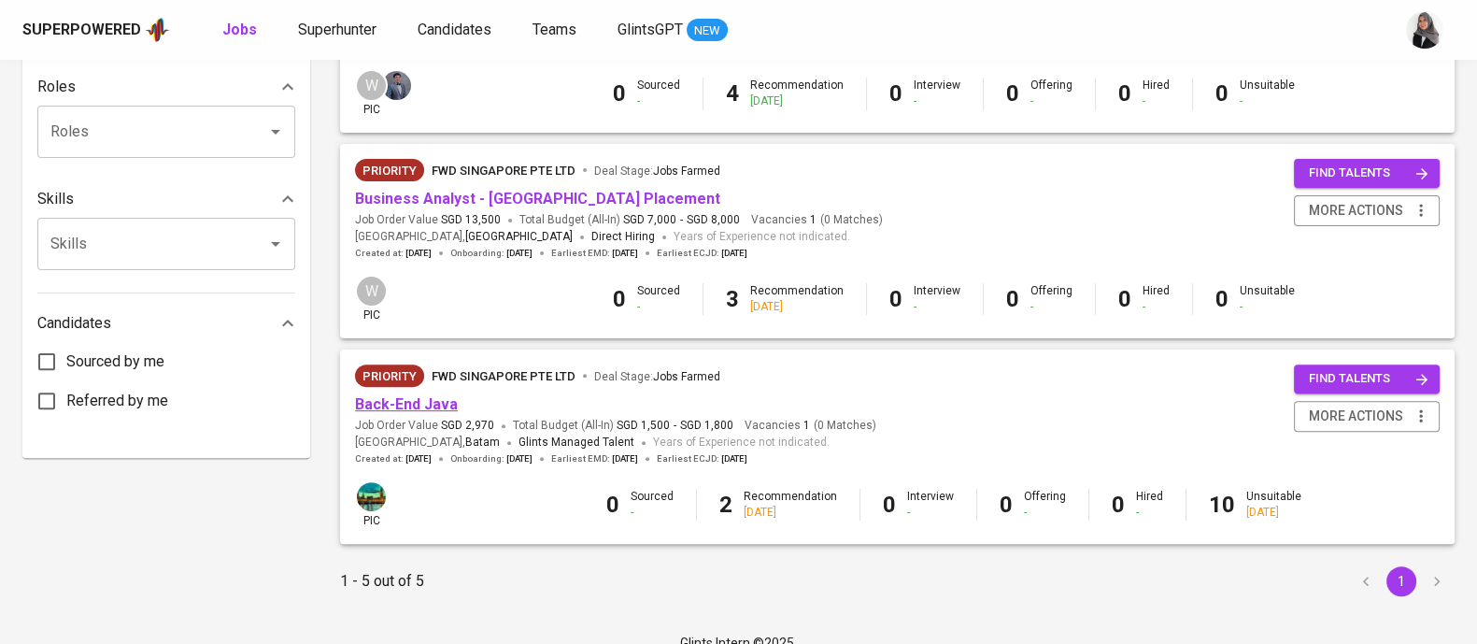
click at [421, 405] on link "Back-End Java" at bounding box center [406, 404] width 103 height 18
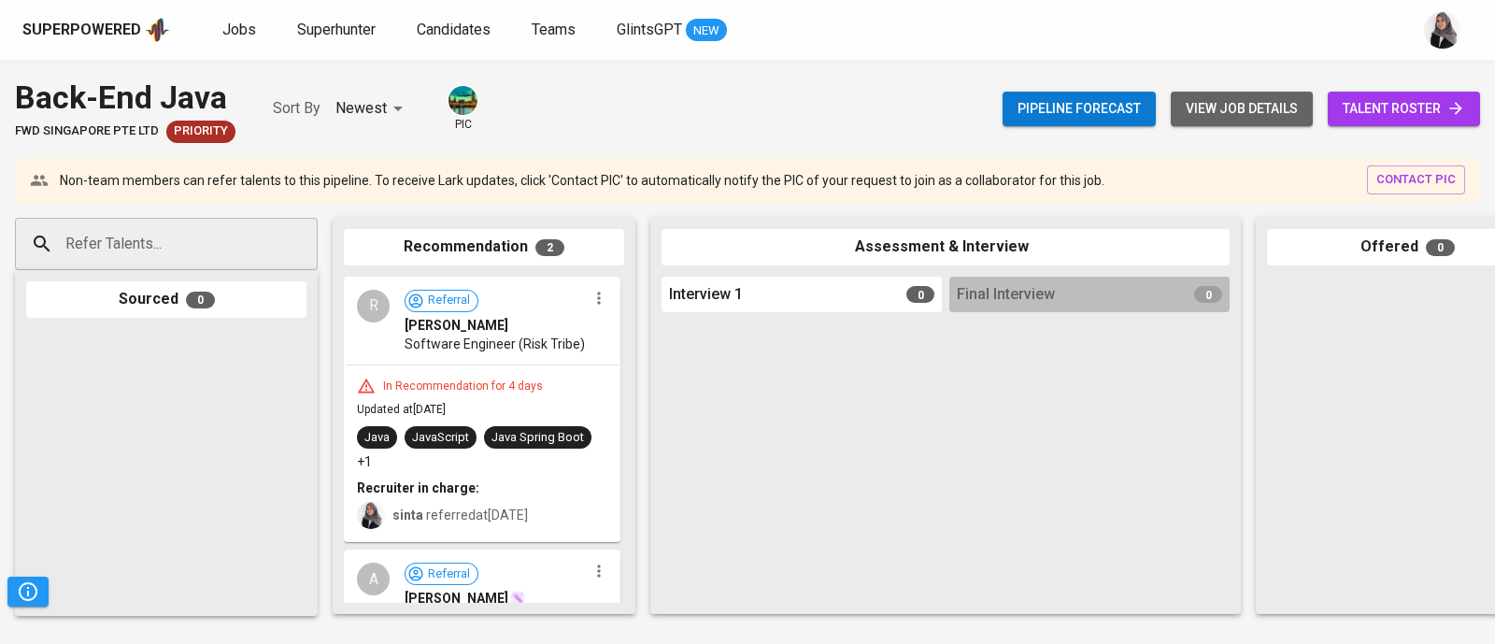
click at [1264, 95] on button "view job details" at bounding box center [1242, 109] width 142 height 35
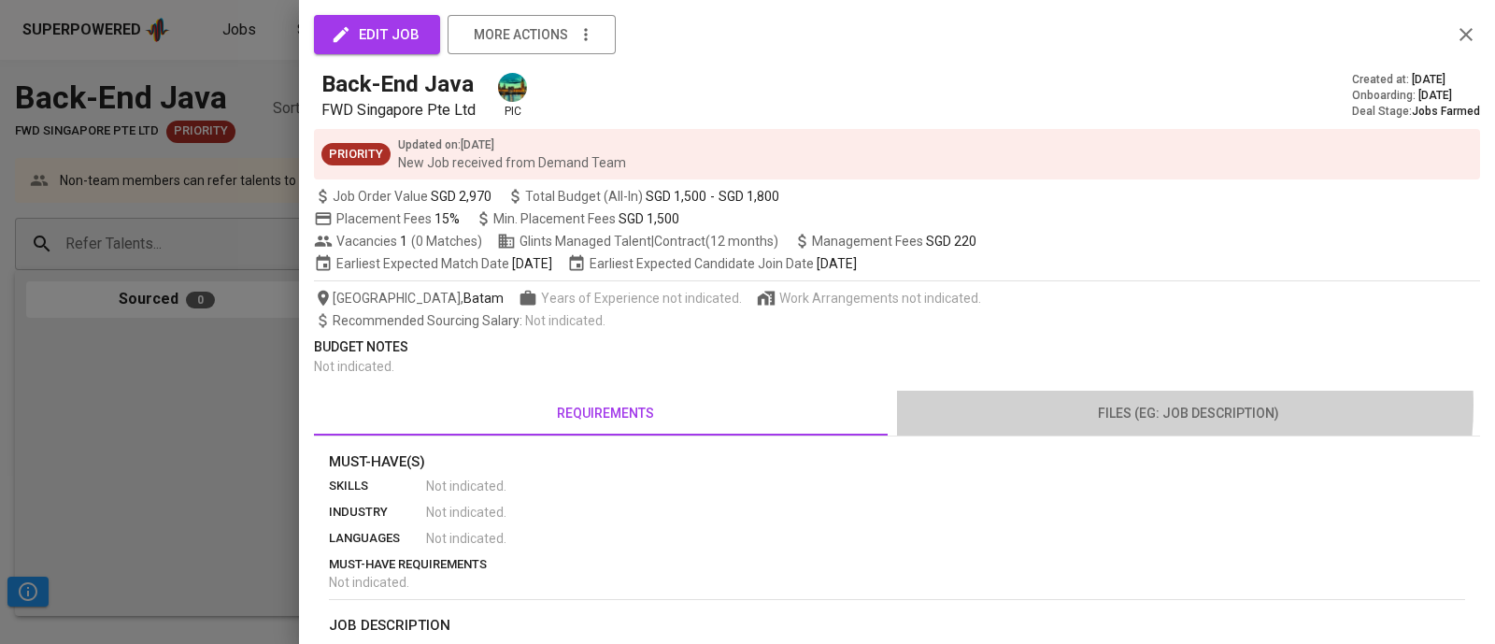
click at [1135, 405] on span "files (eg: job description)" at bounding box center [1188, 413] width 561 height 23
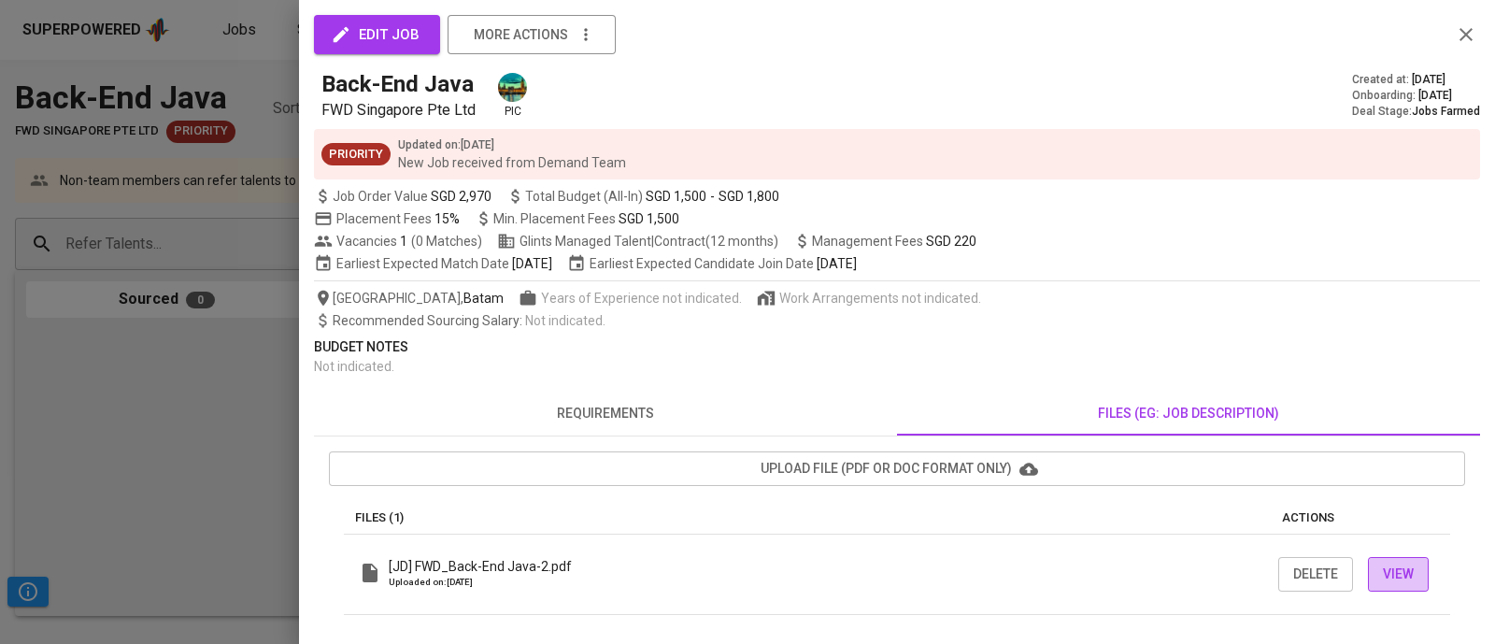
click at [1396, 567] on span "View" at bounding box center [1398, 573] width 31 height 23
click at [173, 151] on div at bounding box center [747, 322] width 1495 height 644
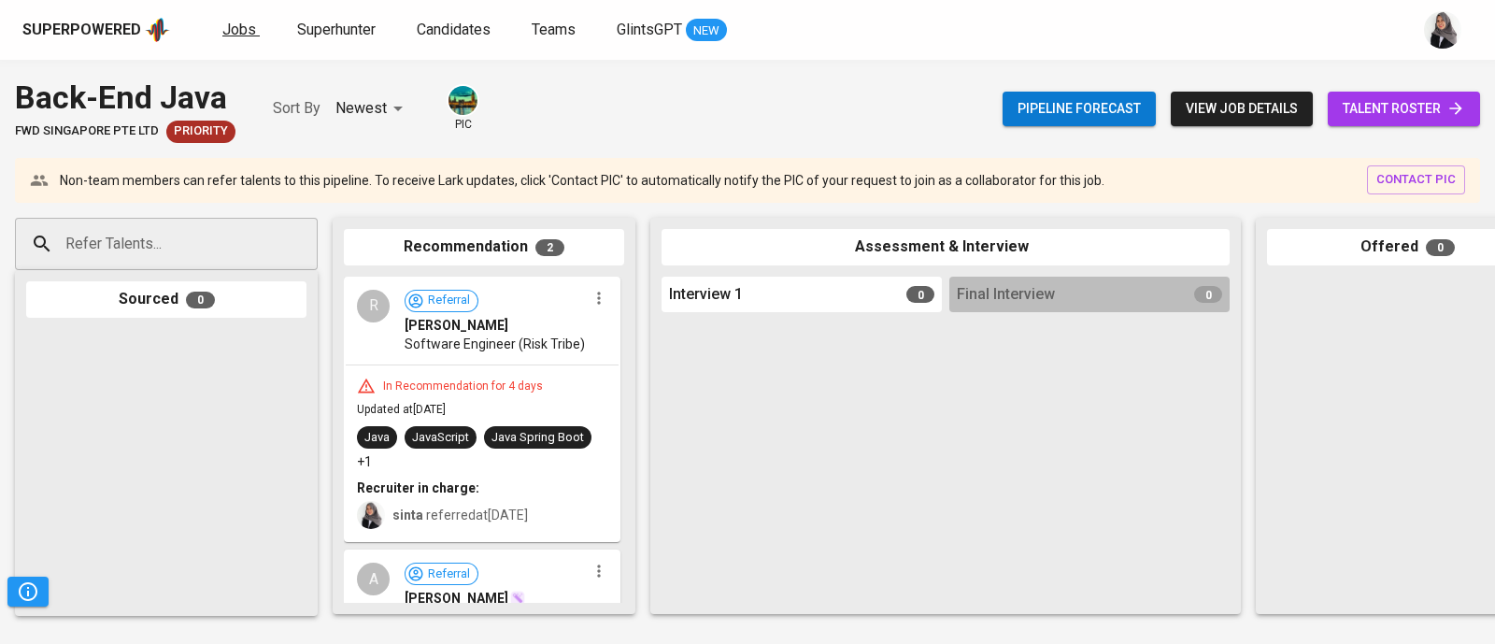
click at [233, 25] on span "Jobs" at bounding box center [239, 30] width 34 height 18
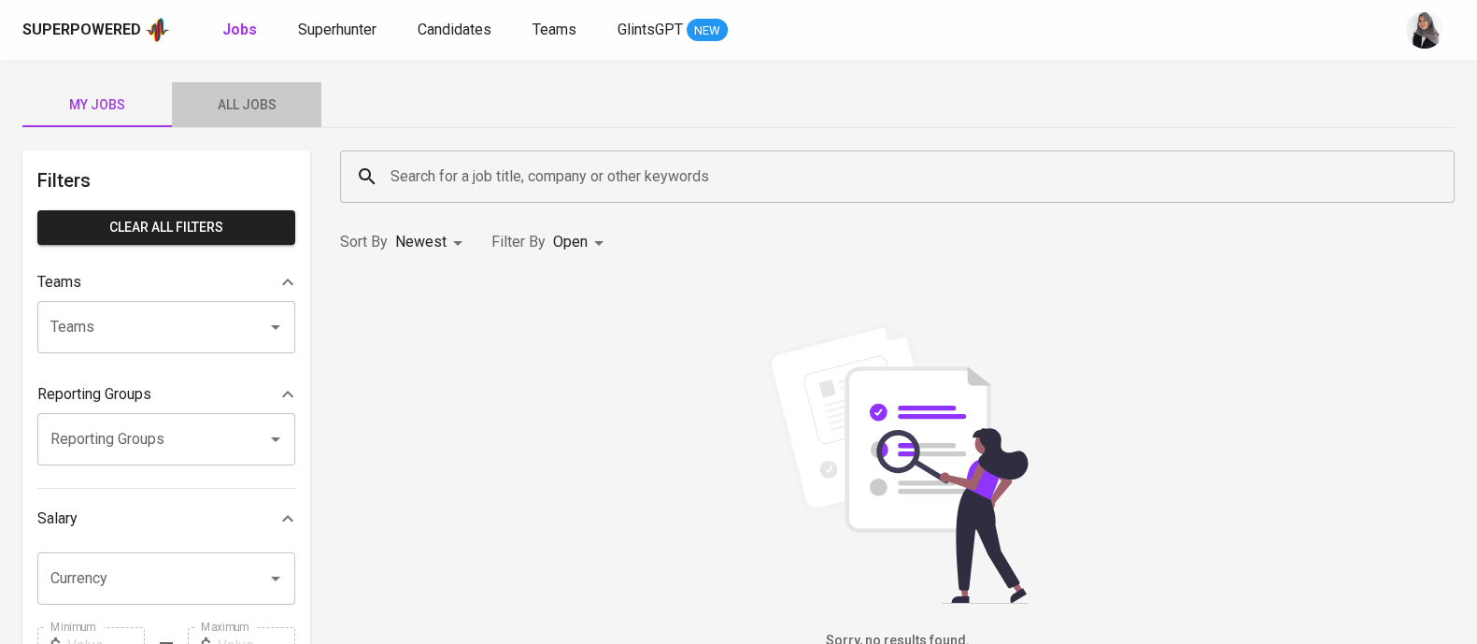
click at [245, 104] on span "All Jobs" at bounding box center [246, 104] width 127 height 23
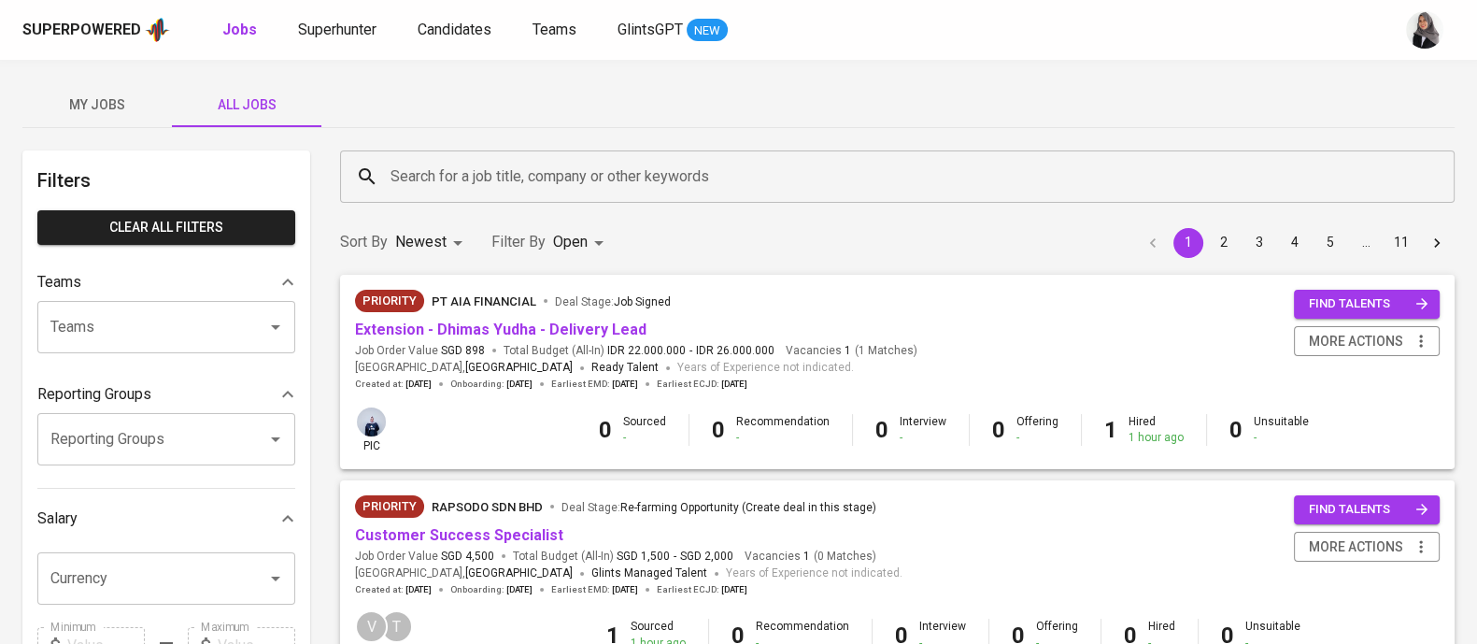
click at [1059, 114] on div "My Jobs All Jobs" at bounding box center [738, 104] width 1432 height 45
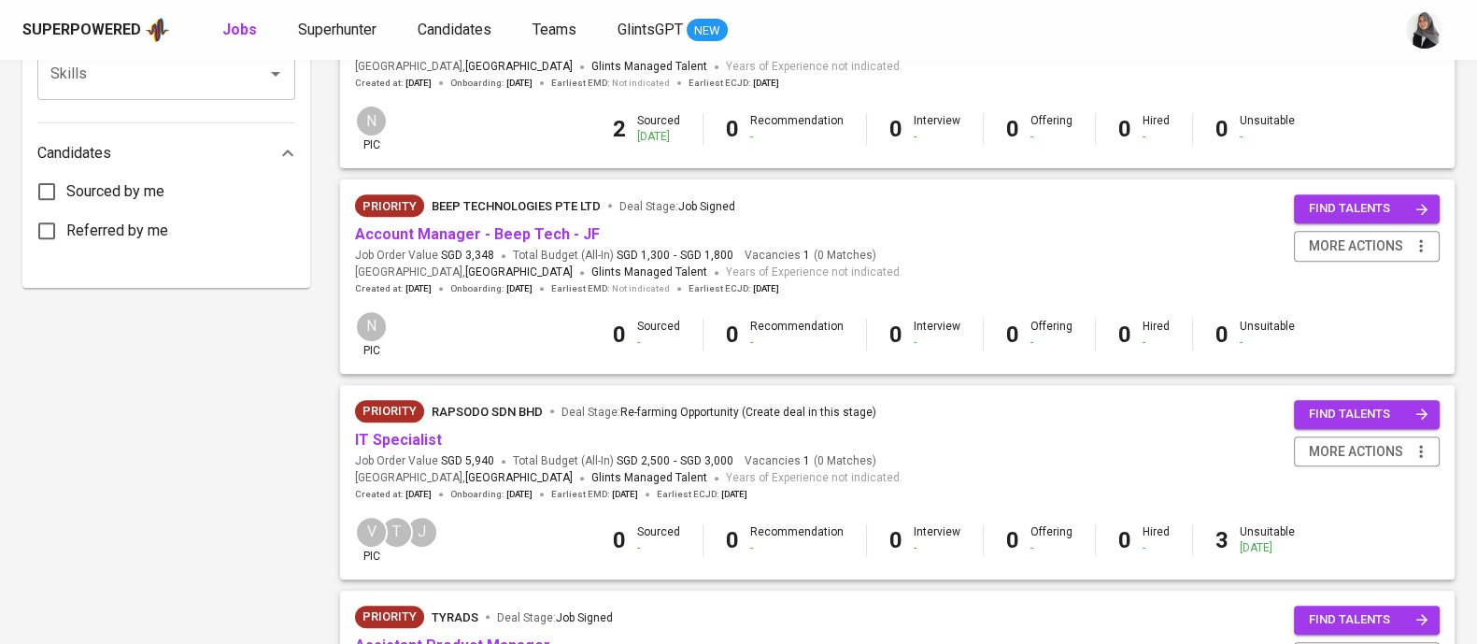
scroll to position [1799, 0]
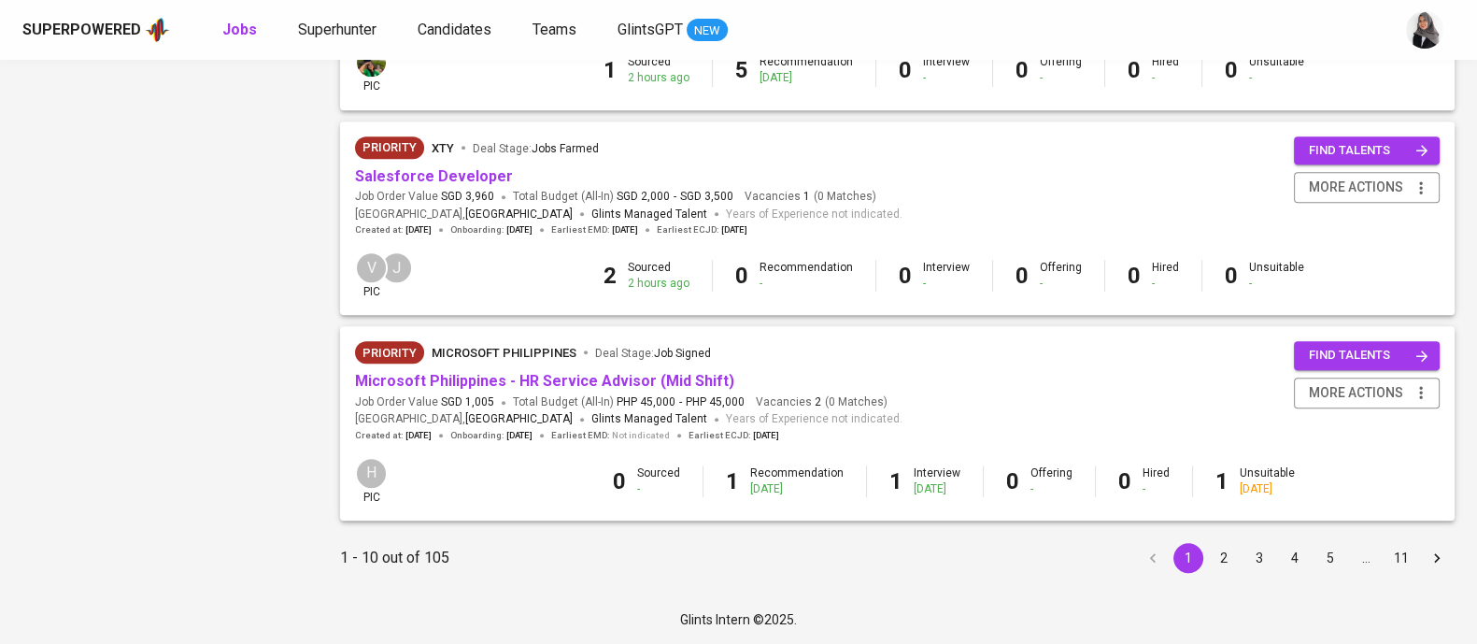
click at [1457, 58] on div "Superpowered Jobs Superhunter Candidates Teams GlintsGPT NEW" at bounding box center [738, 30] width 1477 height 60
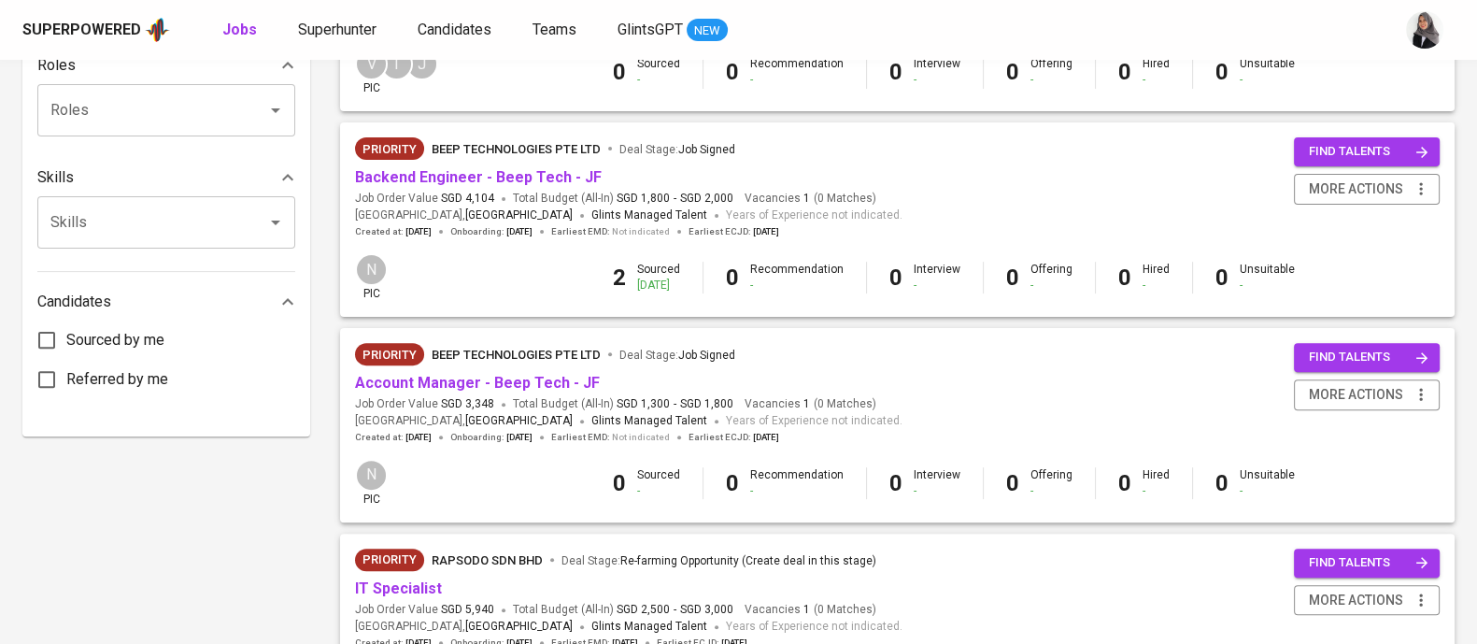
scroll to position [0, 0]
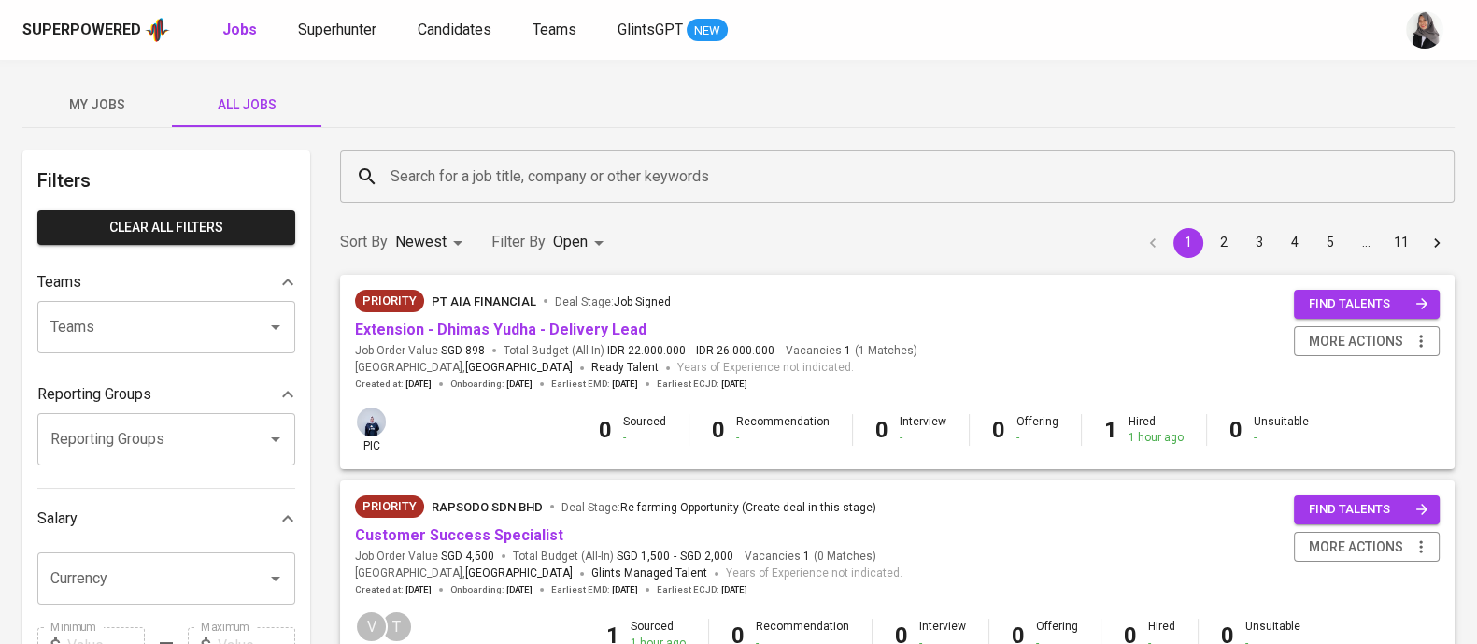
click at [347, 22] on span "Superhunter" at bounding box center [337, 30] width 78 height 18
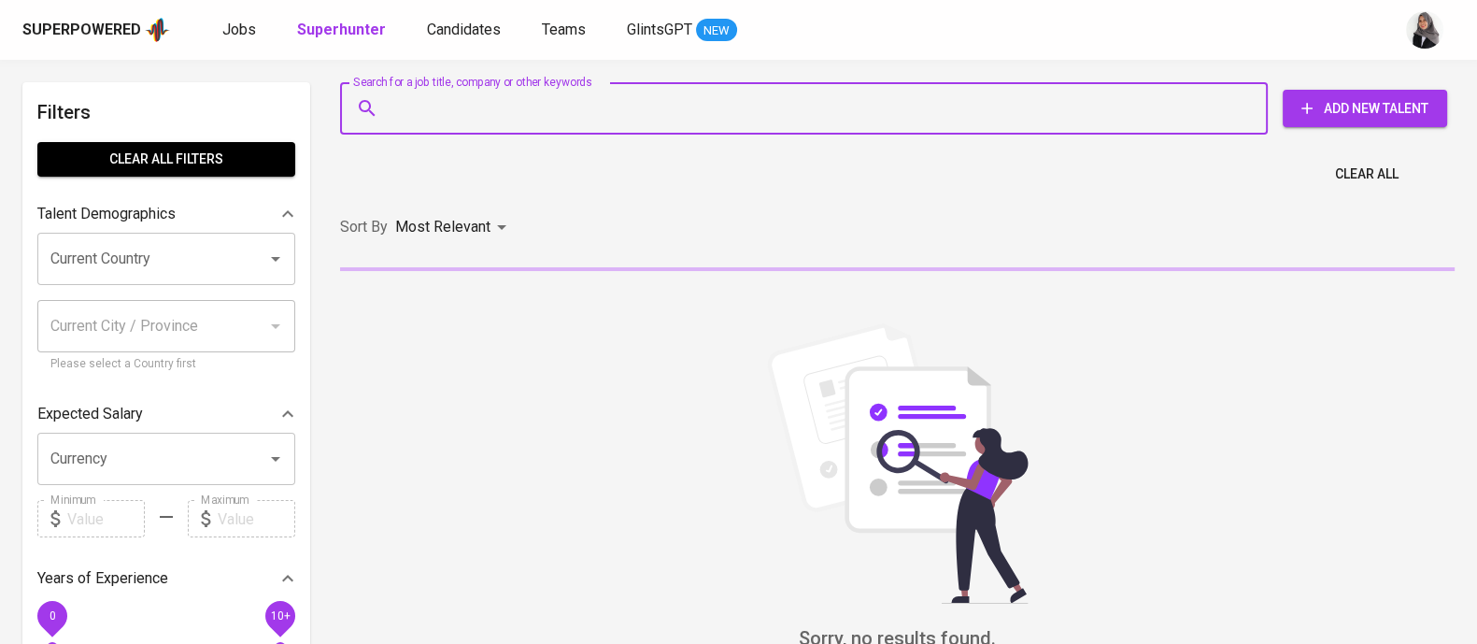
click at [538, 93] on input "Search for a job title, company or other keywords" at bounding box center [809, 109] width 846 height 36
paste input "ilmannabilshiddiq99@gmail.com"
type input "ilmannabilshiddiq99@gmail.com"
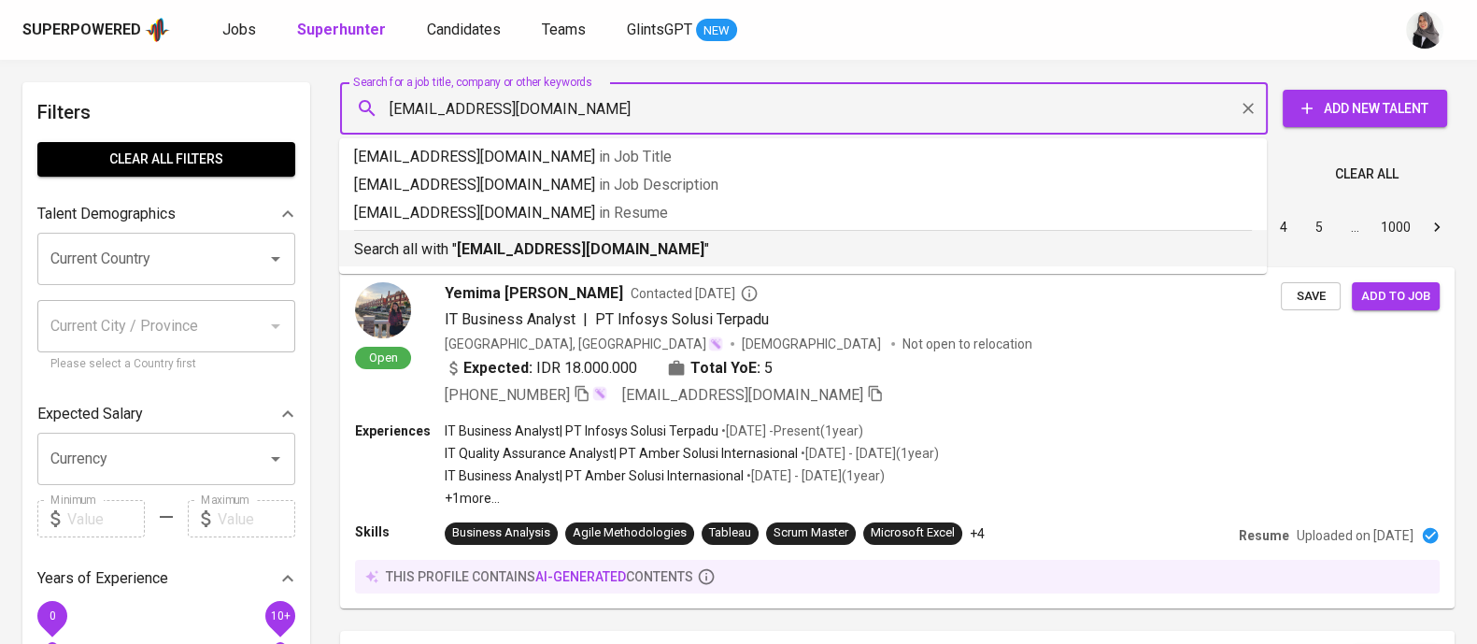
click at [590, 250] on b "ilmannabilshiddiq99@gmail.com" at bounding box center [581, 249] width 248 height 18
click at [590, 250] on div "Sort By Most Relevant MOST_RELEVANT 1 2 3 4 5 … 1000" at bounding box center [897, 227] width 1137 height 57
drag, startPoint x: 590, startPoint y: 250, endPoint x: 1033, endPoint y: 37, distance: 491.4
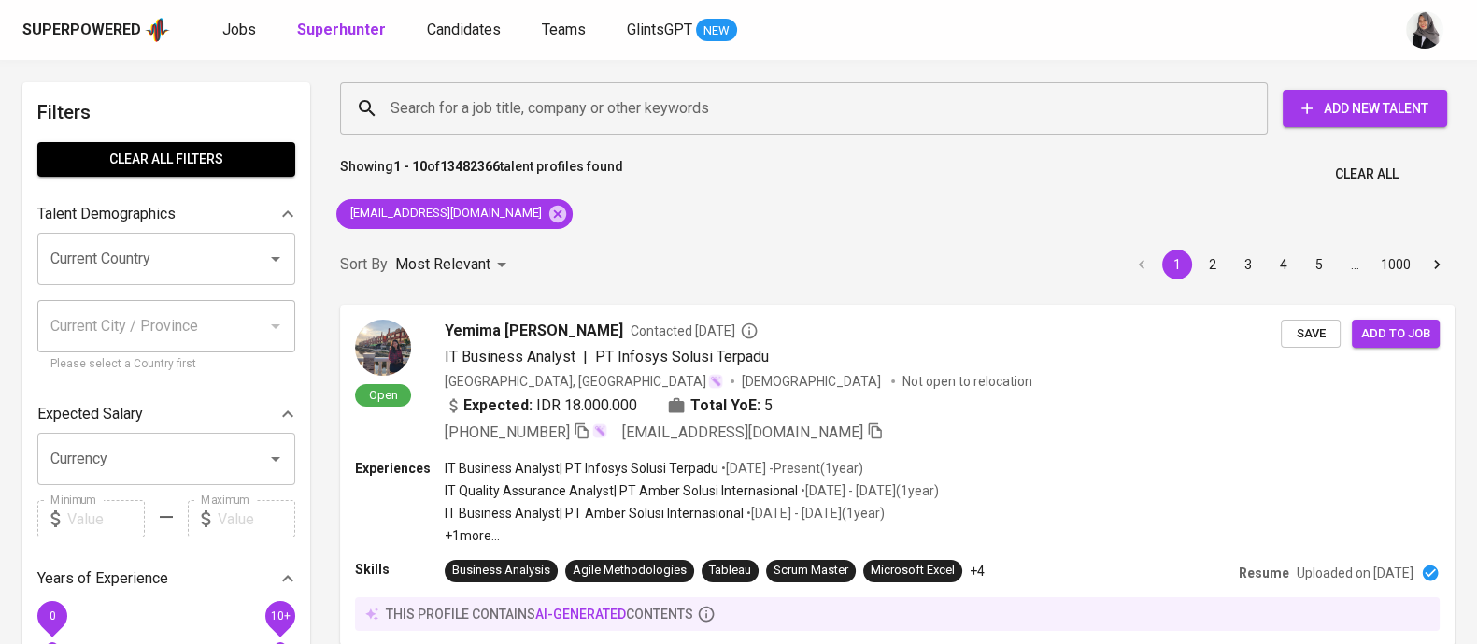
click at [1005, 35] on div "Superpowered Jobs Superhunter Candidates Teams GlintsGPT NEW" at bounding box center [708, 30] width 1372 height 28
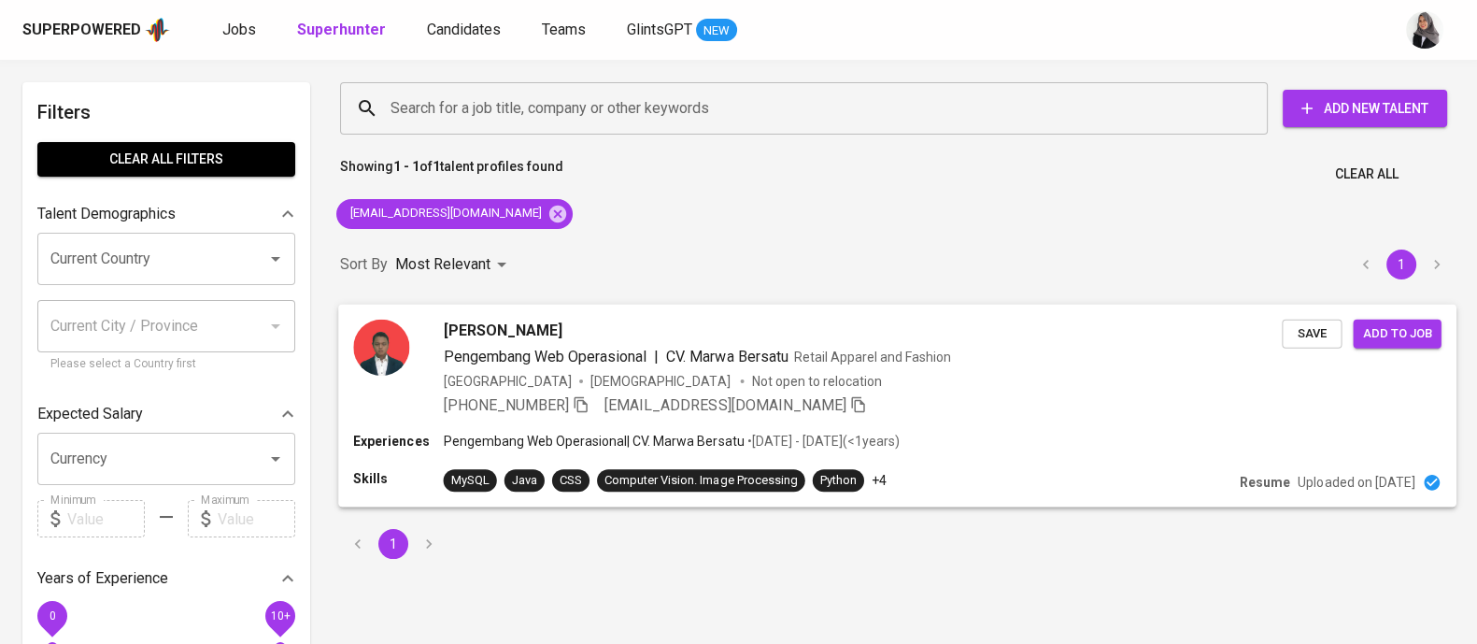
click at [1052, 394] on div "+62 815-7809-9904 ilmannabilshiddiq99@gmail.com" at bounding box center [863, 404] width 839 height 22
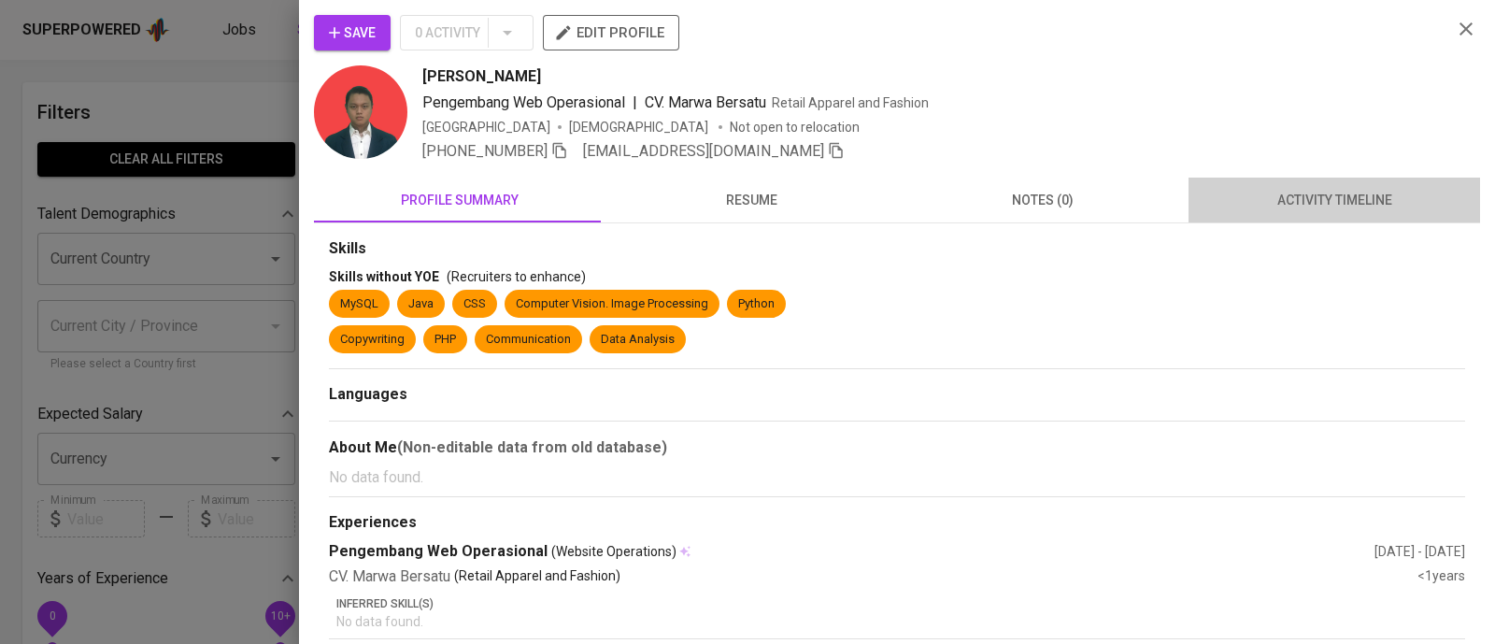
click at [1341, 199] on span "activity timeline" at bounding box center [1334, 200] width 269 height 23
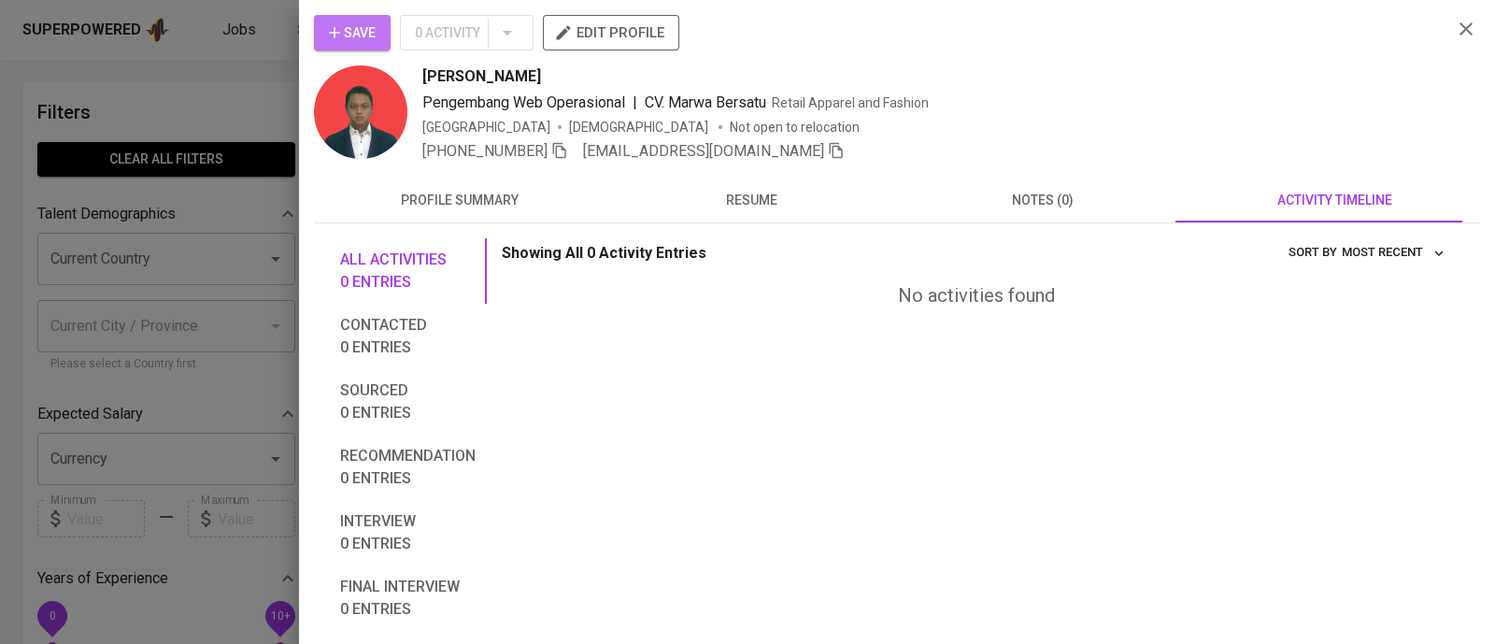
click at [360, 26] on span "Save" at bounding box center [352, 32] width 47 height 23
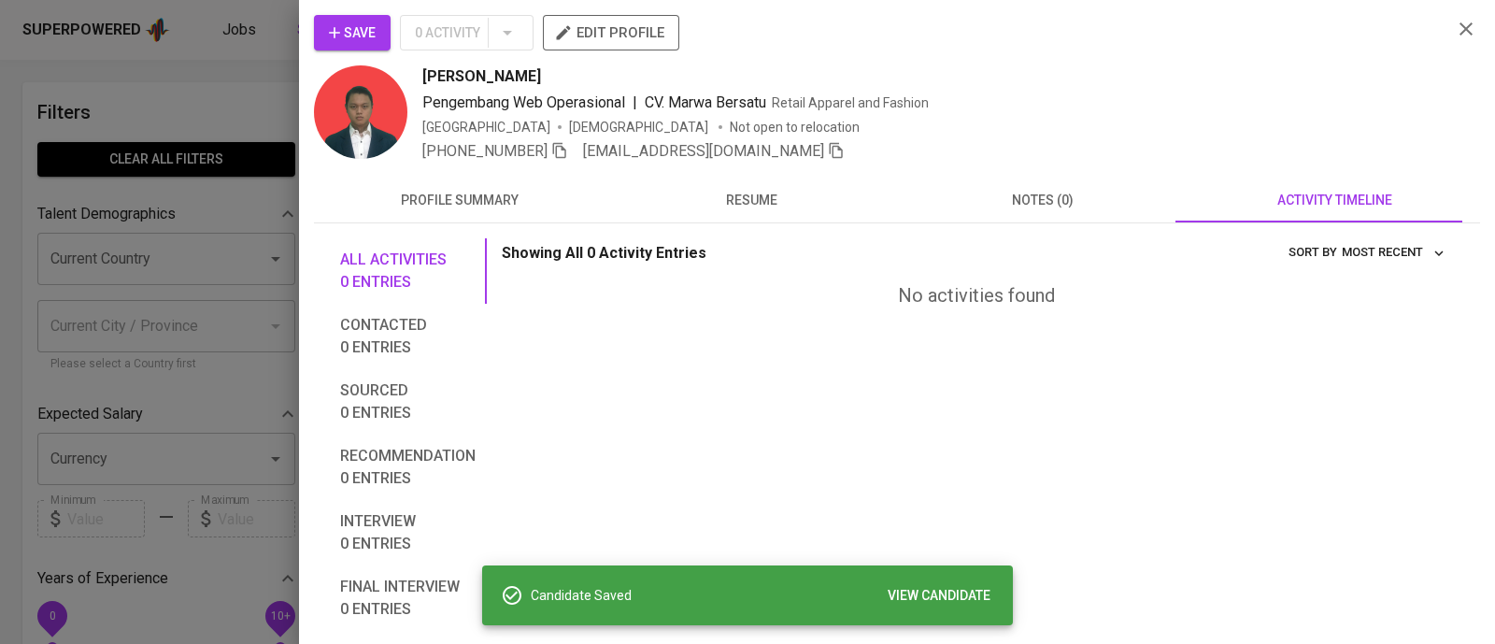
click at [220, 60] on div at bounding box center [747, 322] width 1495 height 644
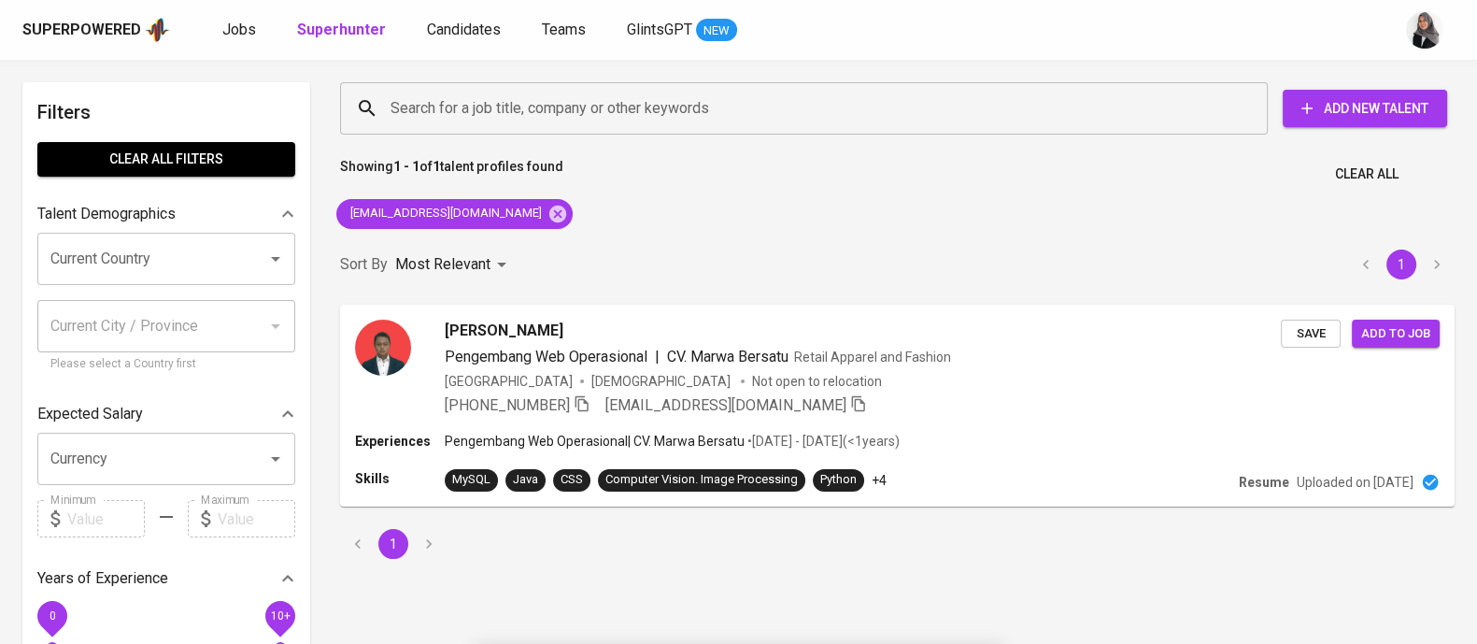
click at [447, 17] on div "Superpowered Jobs Superhunter Candidates Teams GlintsGPT NEW" at bounding box center [708, 30] width 1372 height 28
click at [461, 35] on span "Candidates" at bounding box center [464, 30] width 74 height 18
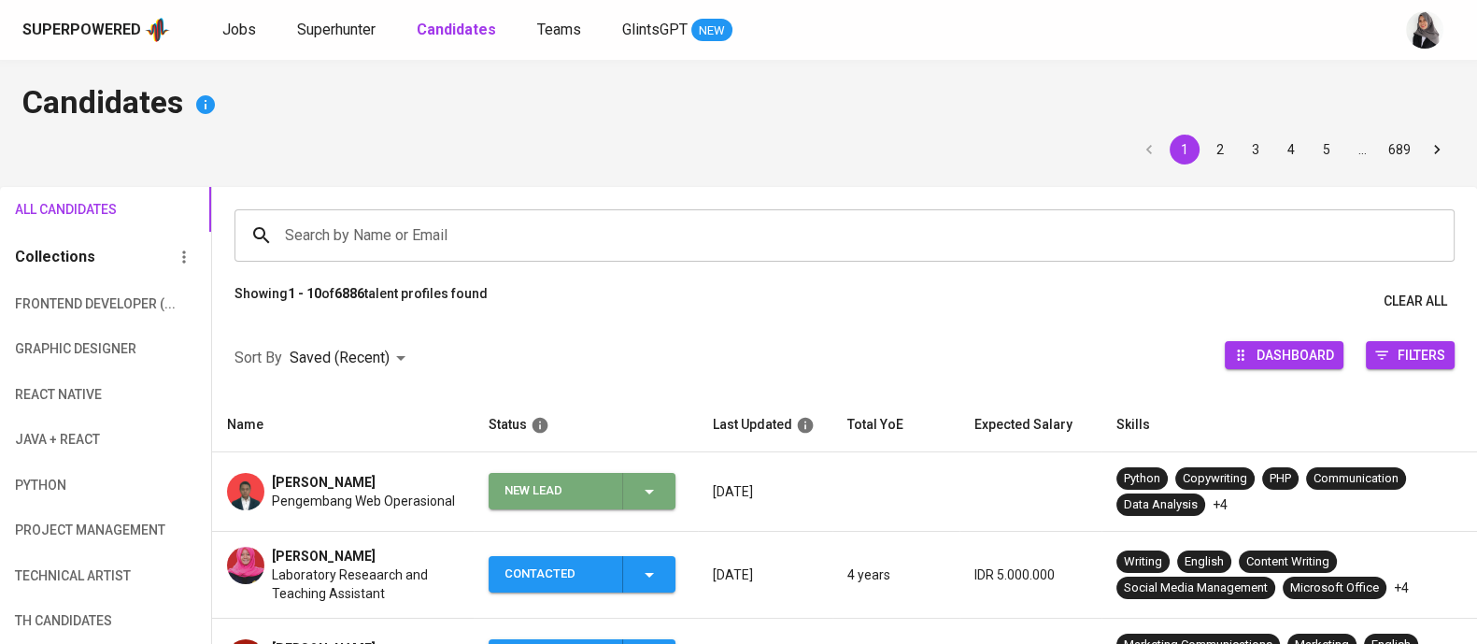
click at [652, 488] on icon "button" at bounding box center [649, 491] width 22 height 22
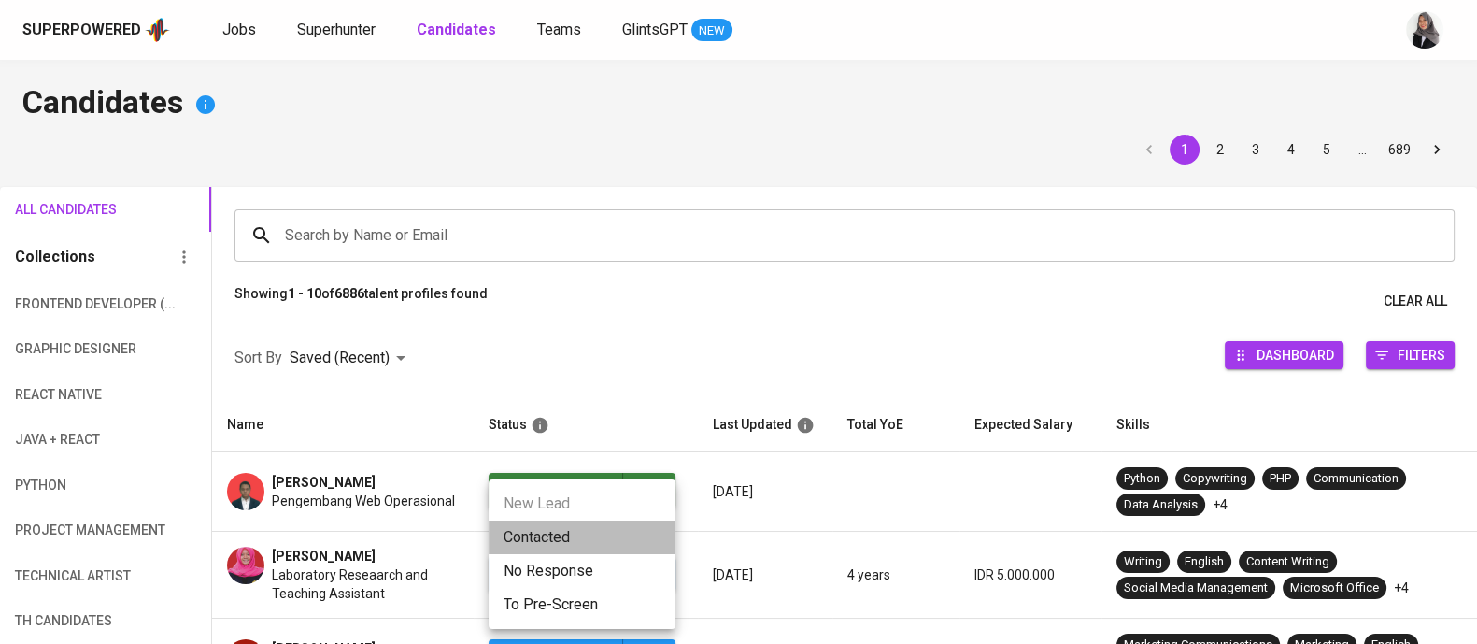
click at [565, 527] on li "Contacted" at bounding box center [582, 537] width 187 height 34
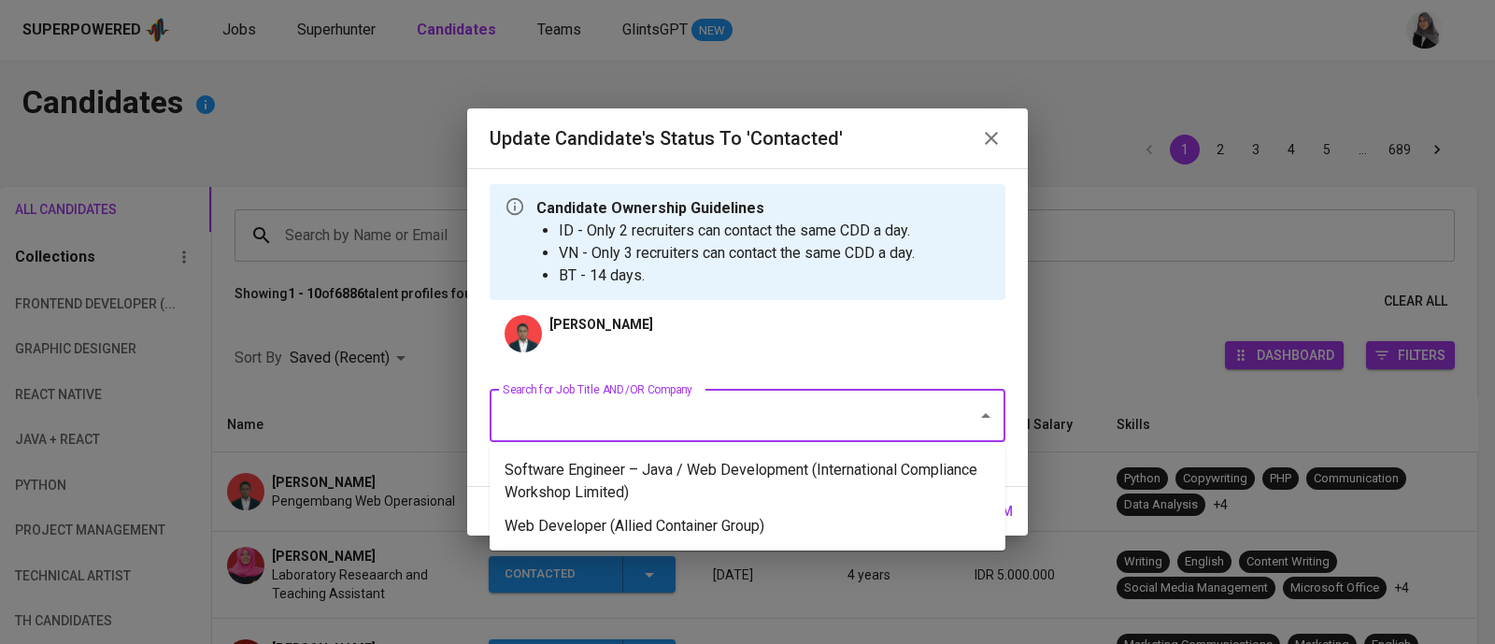
click at [765, 425] on input "Search for Job Title AND/OR Company" at bounding box center [721, 416] width 447 height 36
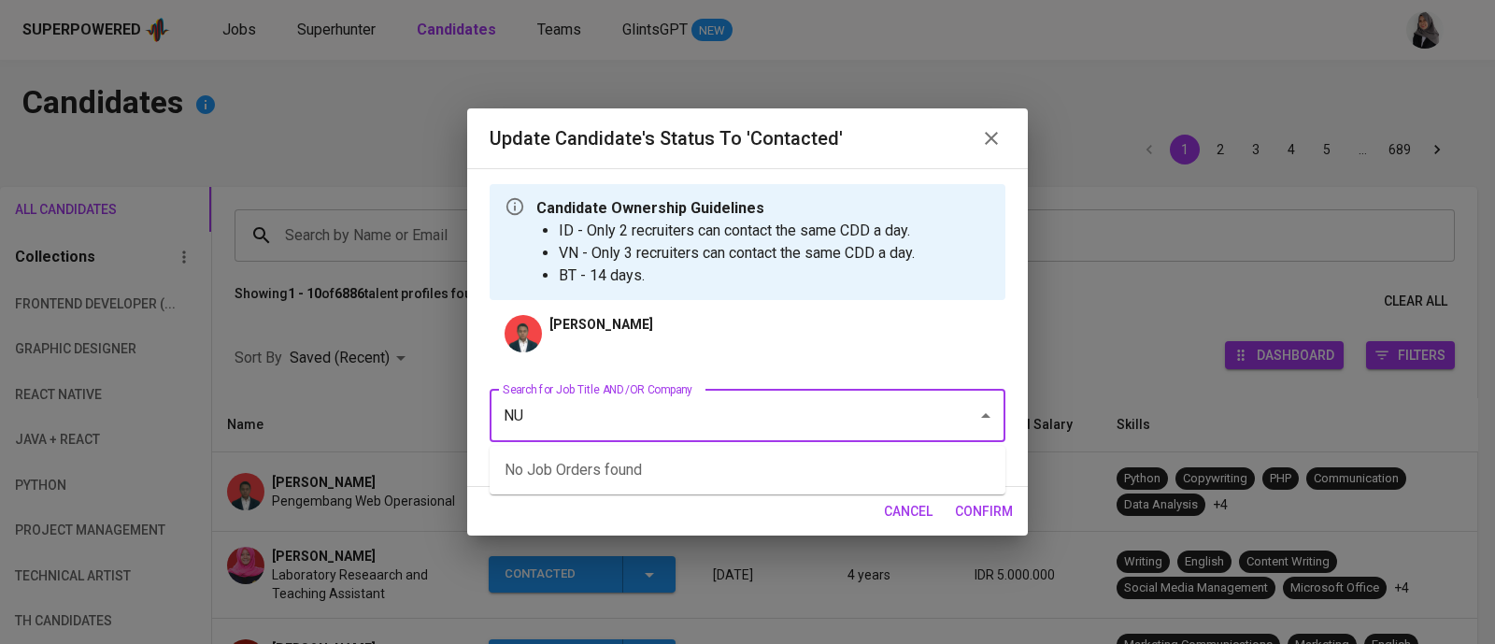
type input "NUS"
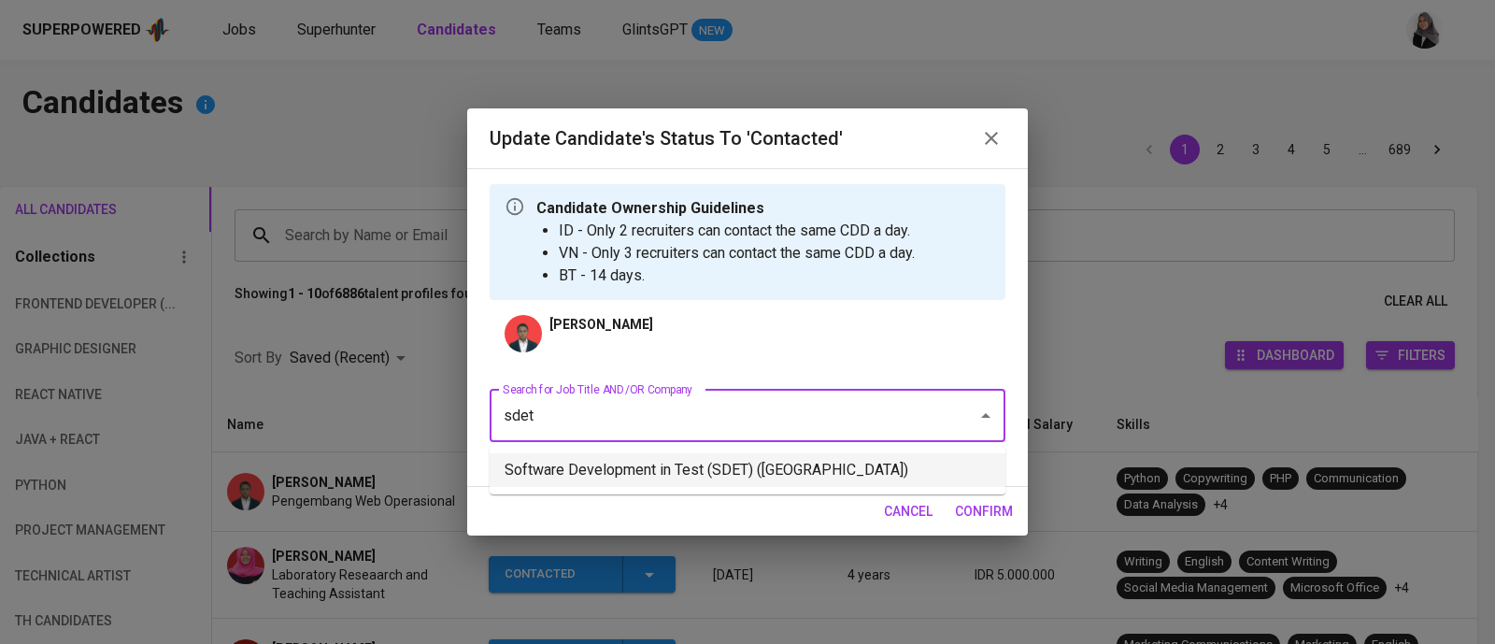
click at [679, 475] on li "Software Development in Test (SDET) (National University of Singapore)" at bounding box center [748, 470] width 516 height 34
type input "sdet"
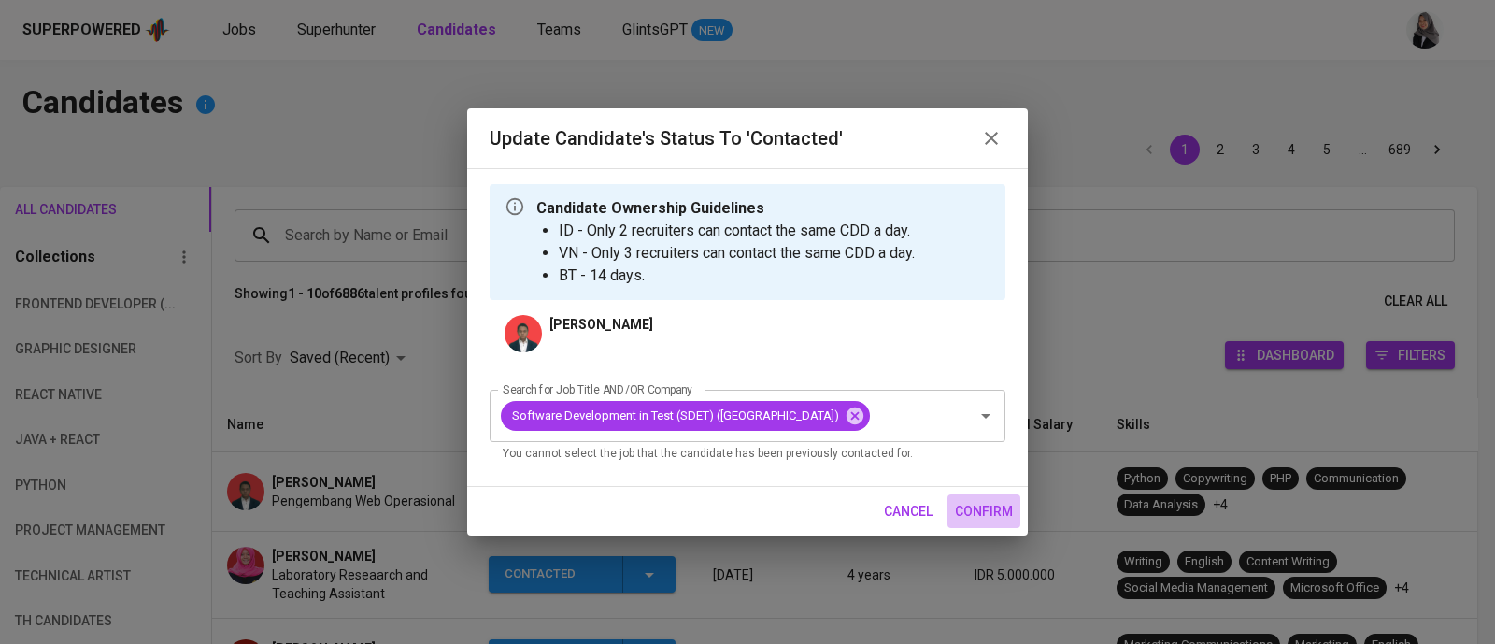
click at [996, 520] on span "confirm" at bounding box center [984, 511] width 58 height 23
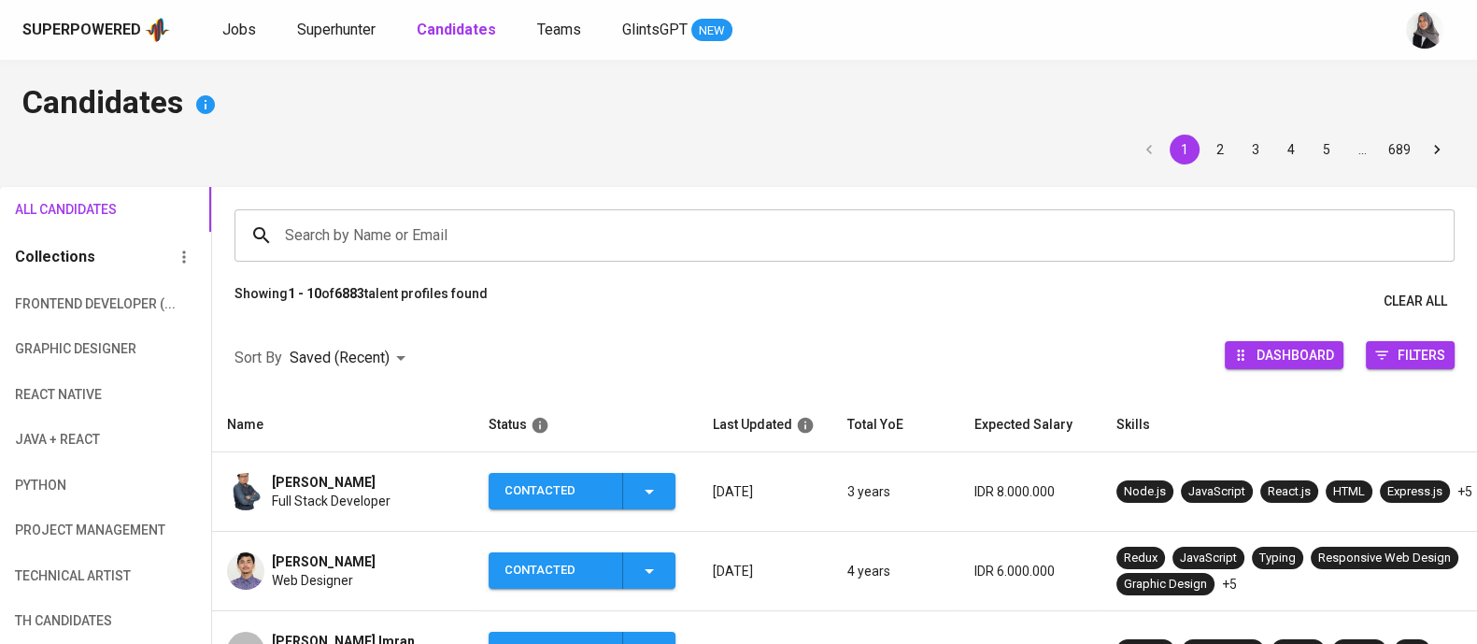
click at [965, 100] on h4 "Candidates" at bounding box center [738, 104] width 1432 height 45
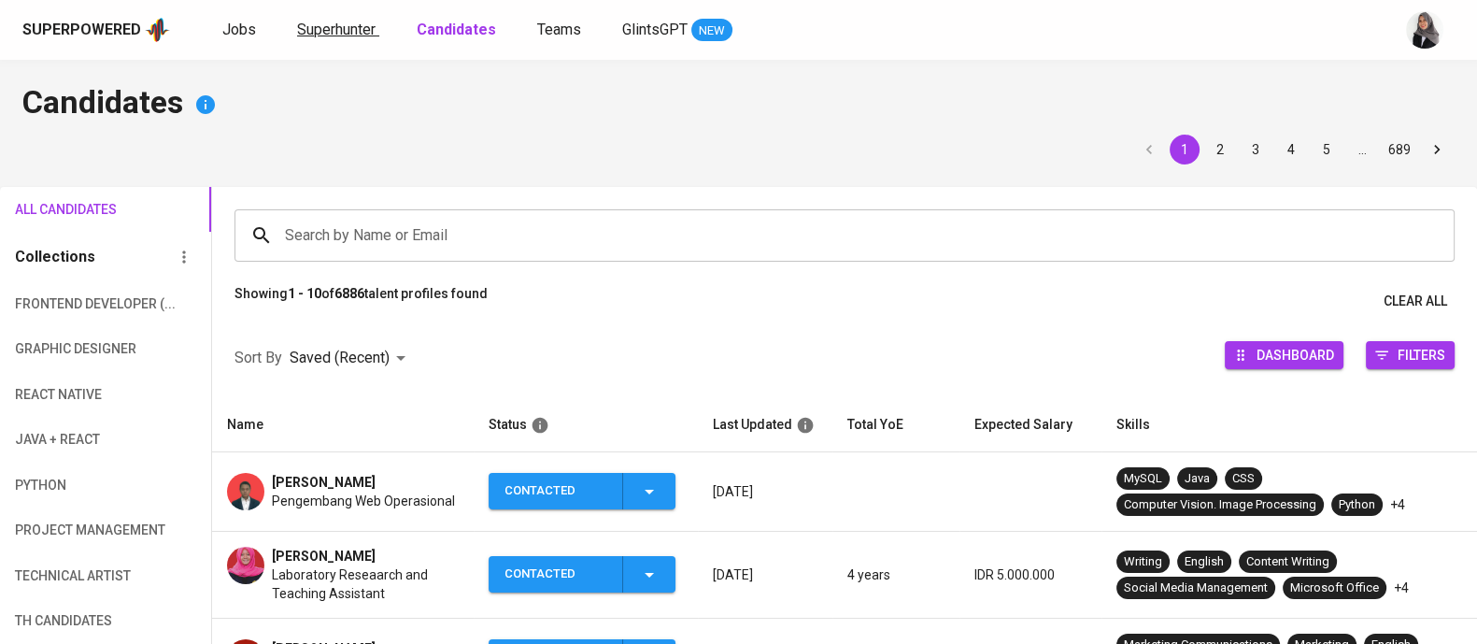
click at [336, 23] on span "Superhunter" at bounding box center [336, 30] width 78 height 18
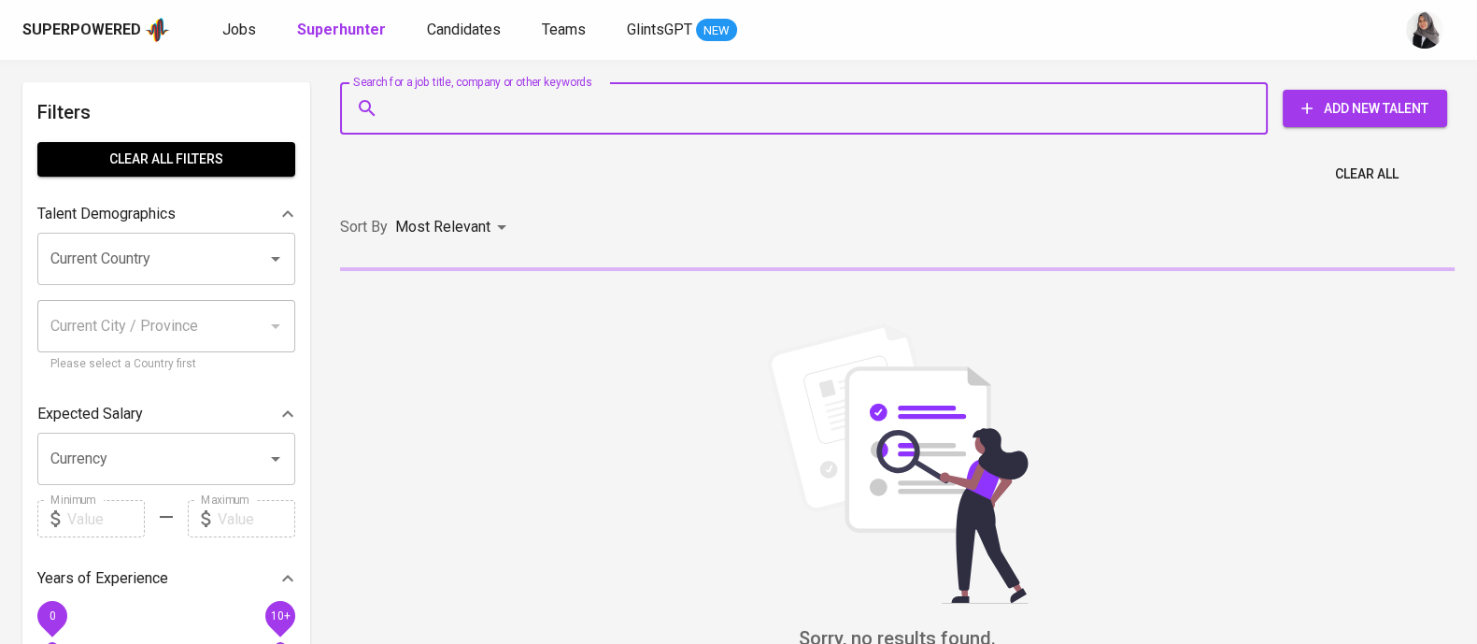
click at [627, 91] on input "Search for a job title, company or other keywords" at bounding box center [809, 109] width 846 height 36
paste input "siagianhesti@gmail.com"
type input "siagianhesti@gmail.com"
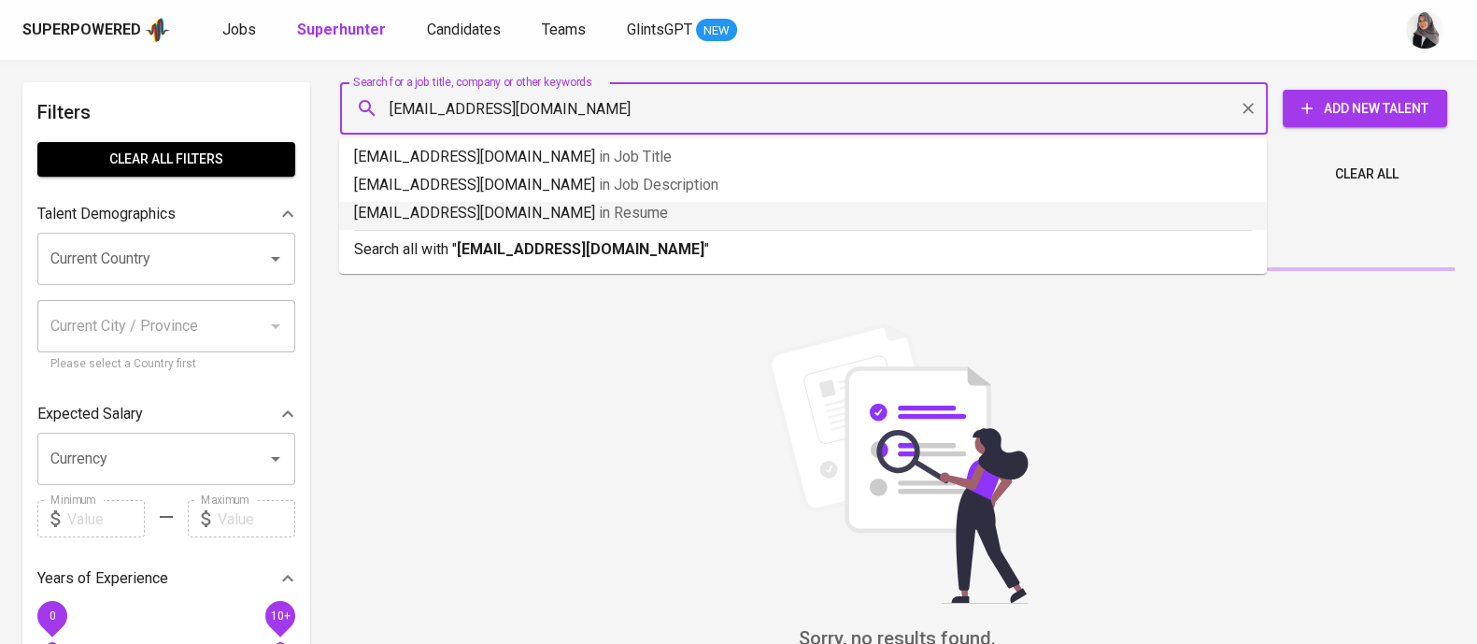
click at [581, 248] on b "siagianhesti@gmail.com" at bounding box center [581, 249] width 248 height 18
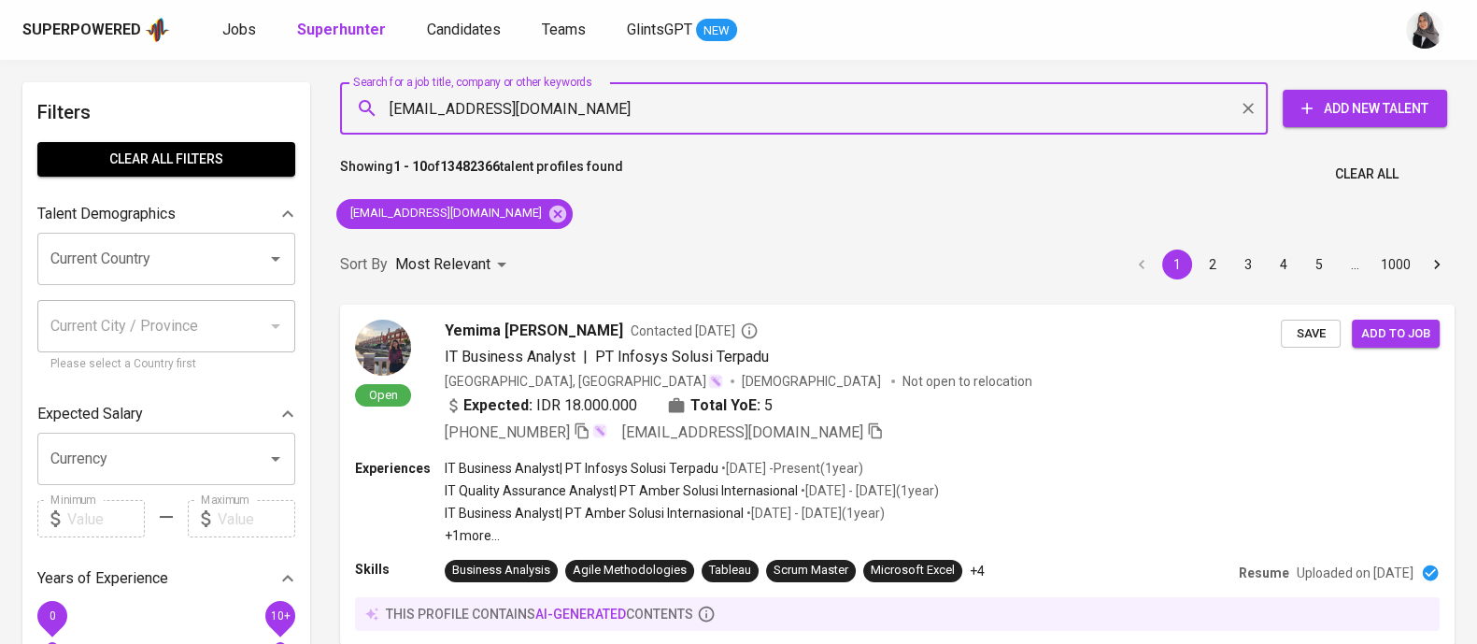
click at [581, 248] on div "Sort By Most Relevant MOST_RELEVANT 1 2 3 4 5 … 1000" at bounding box center [897, 264] width 1137 height 57
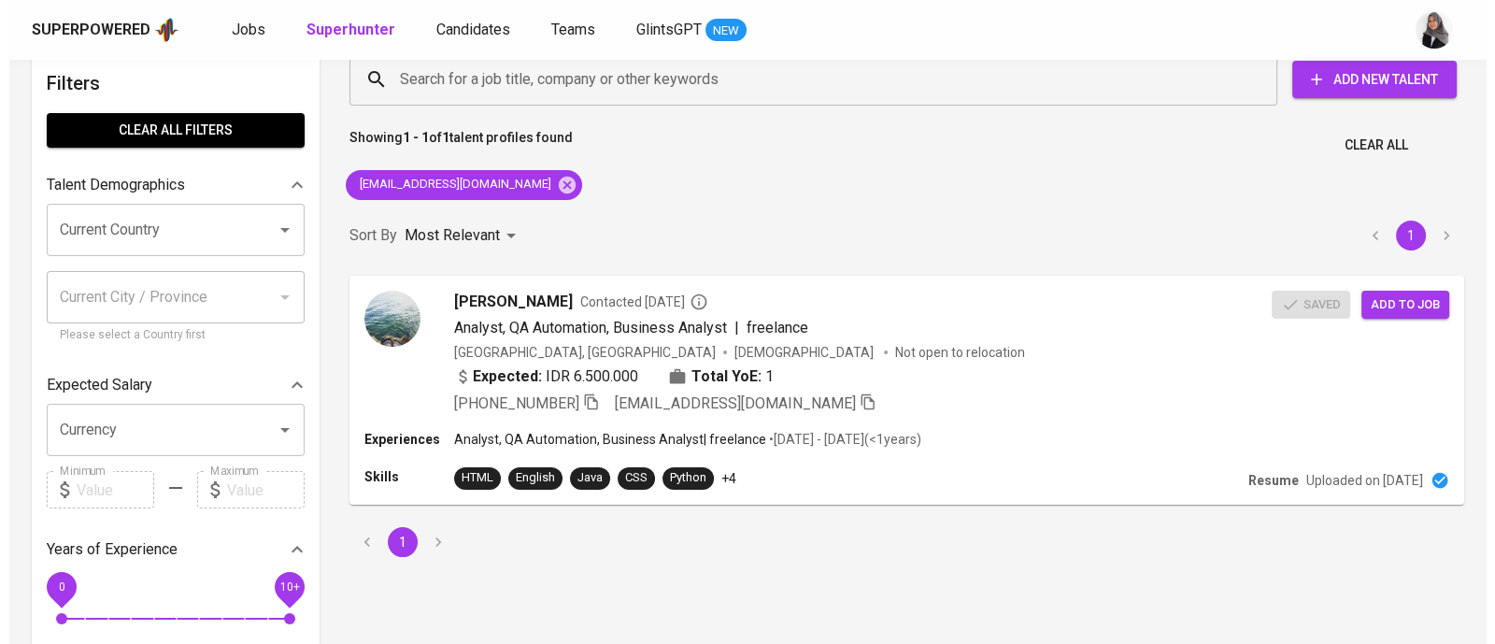
scroll to position [30, 0]
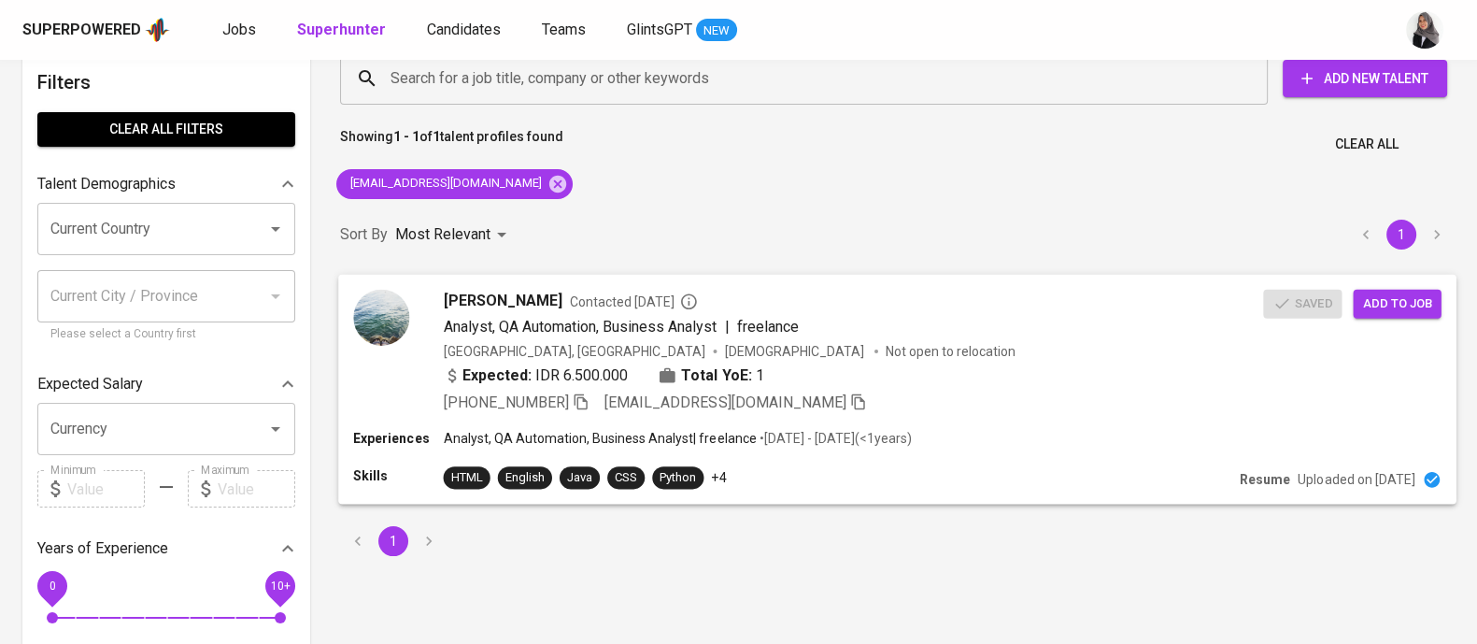
click at [956, 397] on div "+62 821-6818-5399 siagianhesti@gmail.com" at bounding box center [854, 402] width 820 height 22
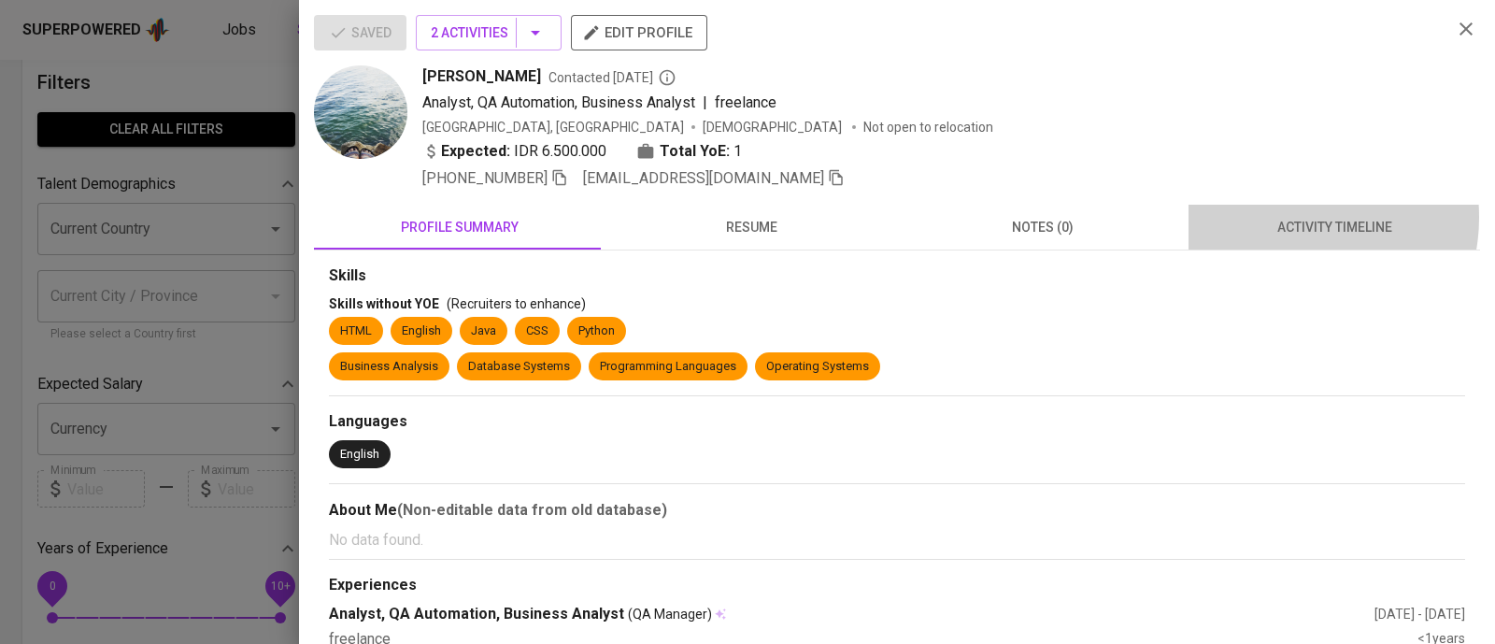
click at [1280, 217] on span "activity timeline" at bounding box center [1334, 227] width 269 height 23
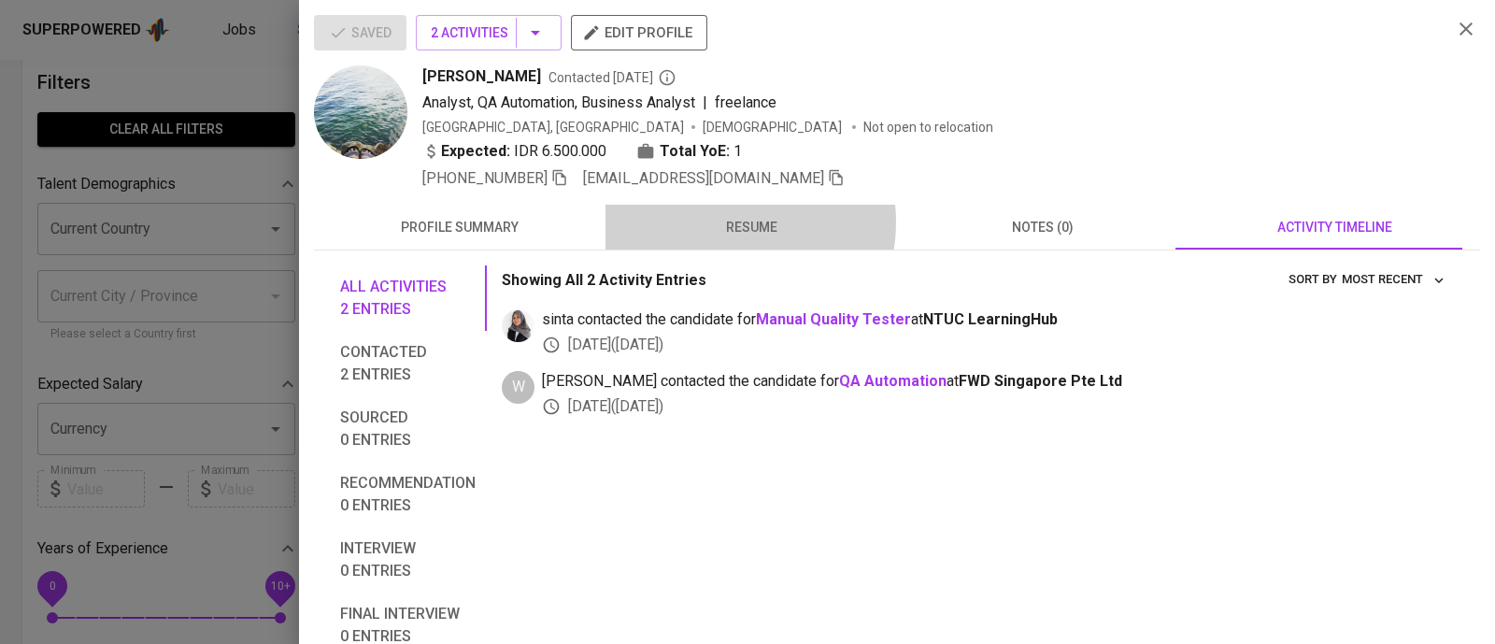
click at [720, 221] on span "resume" at bounding box center [751, 227] width 269 height 23
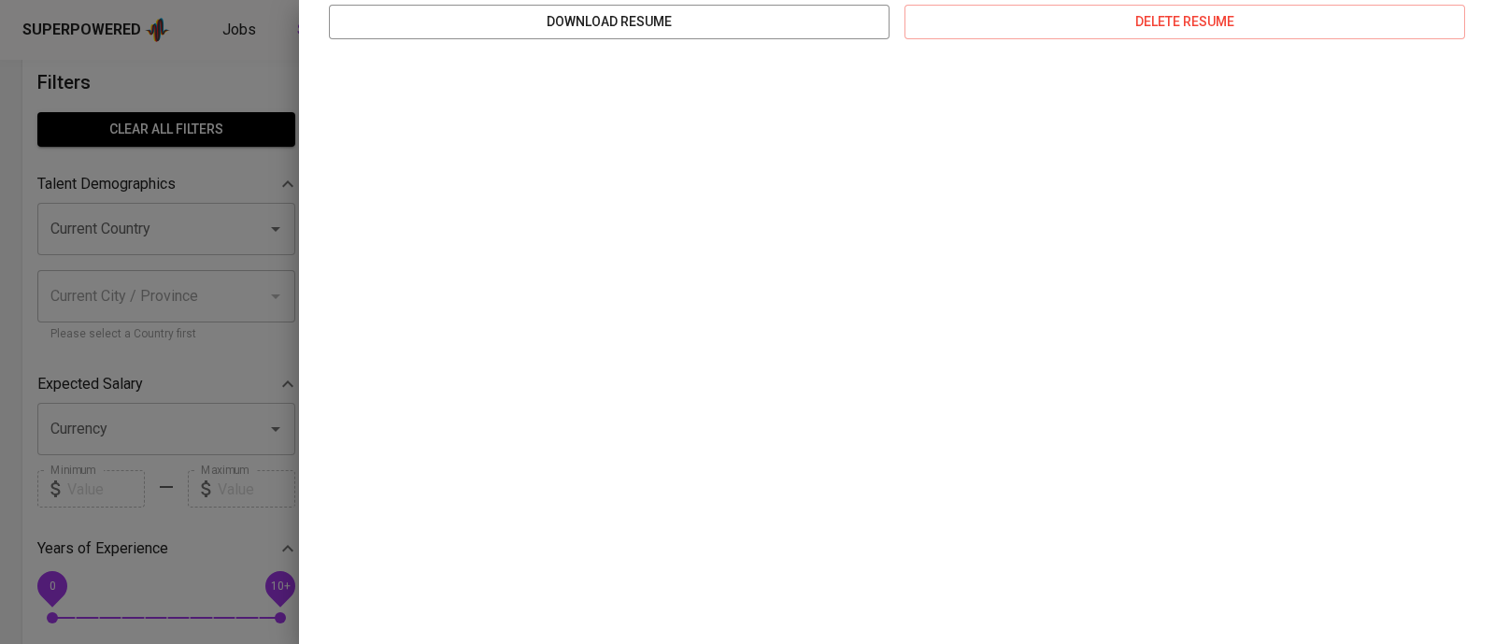
scroll to position [0, 0]
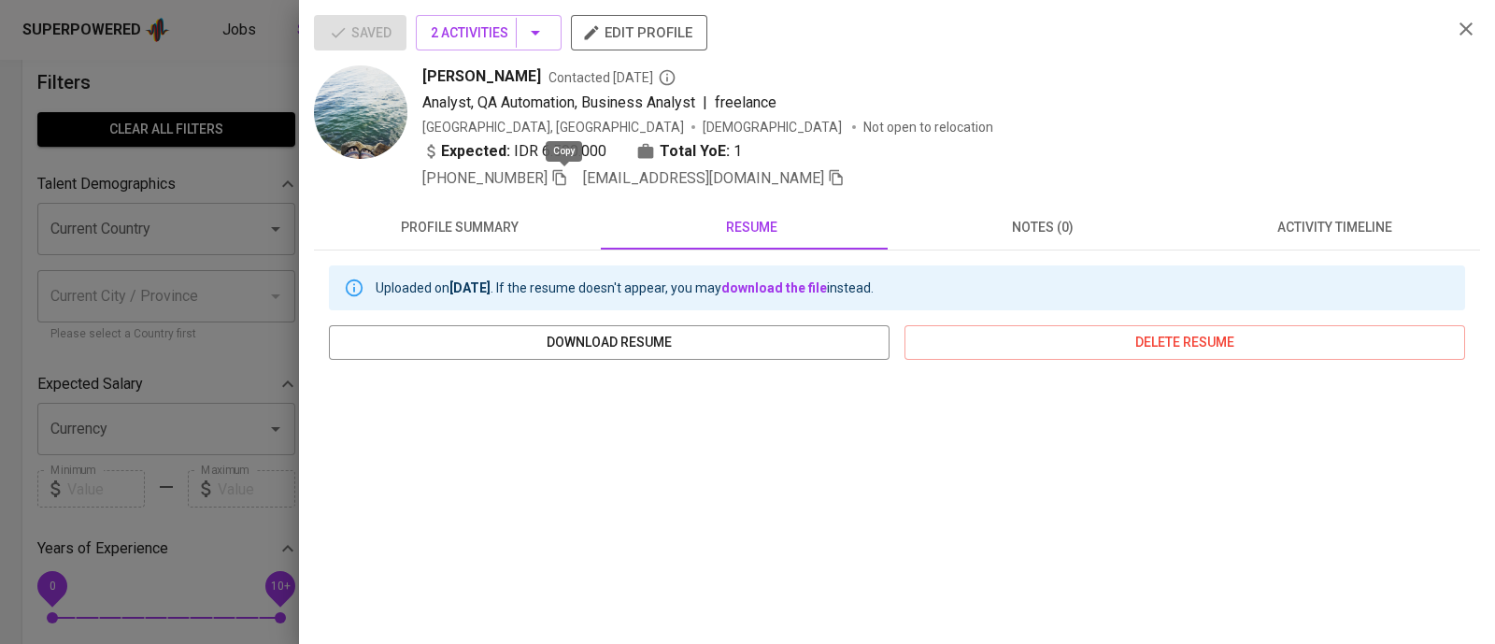
click at [568, 179] on icon "button" at bounding box center [559, 177] width 17 height 17
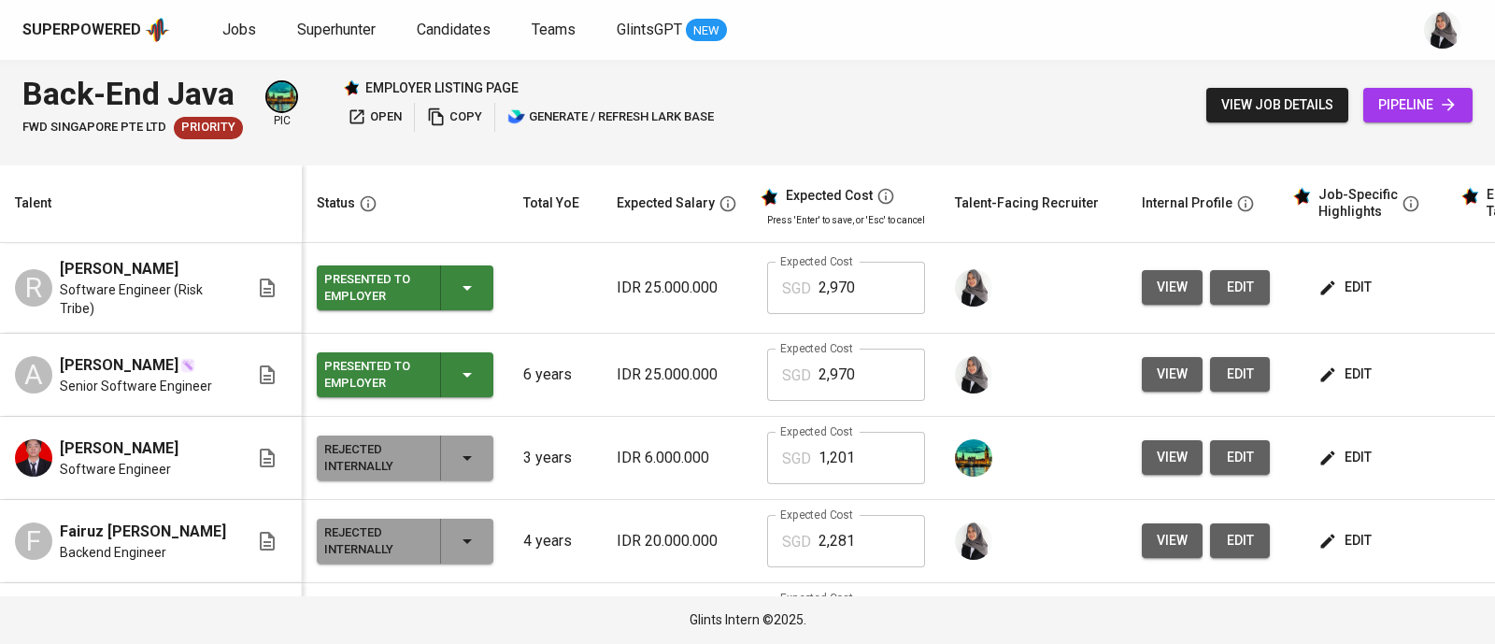
click at [1004, 38] on div "Superpowered Jobs Superhunter Candidates Teams GlintsGPT NEW" at bounding box center [717, 30] width 1390 height 28
click at [966, 70] on div "Back-End Java FWD Singapore Pte Ltd Priority pic employer listing page open cop…" at bounding box center [747, 105] width 1495 height 91
